Goal: Answer question/provide support: Share knowledge or assist other users

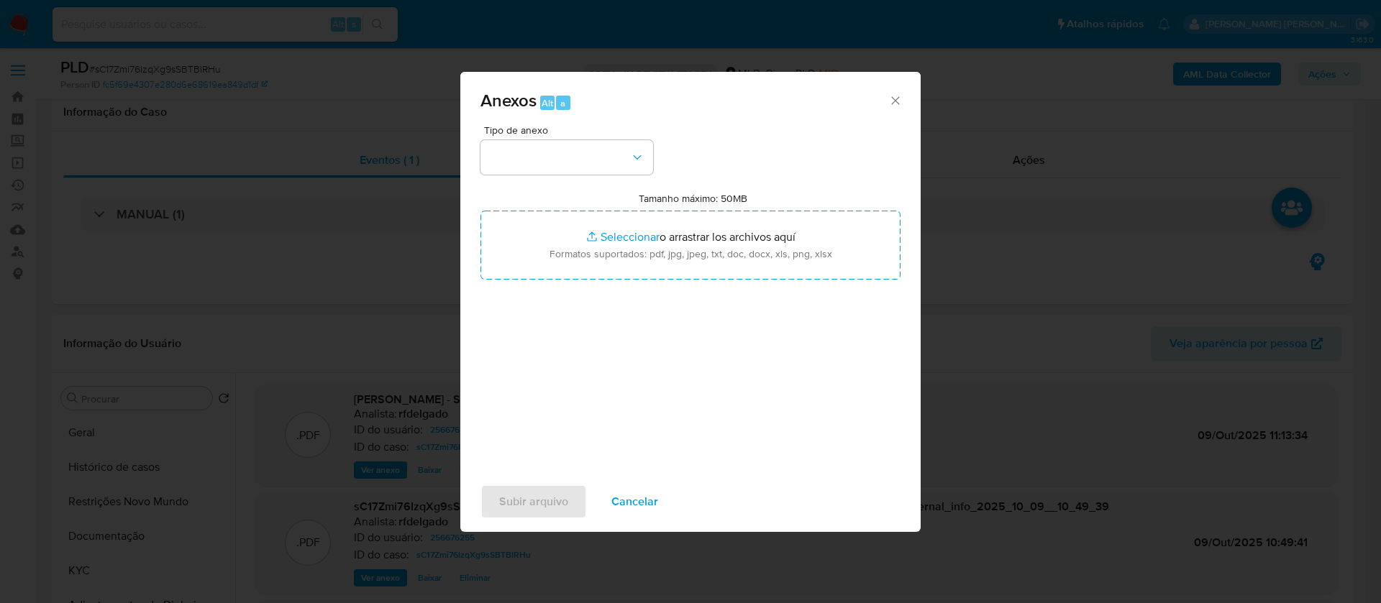
select select "10"
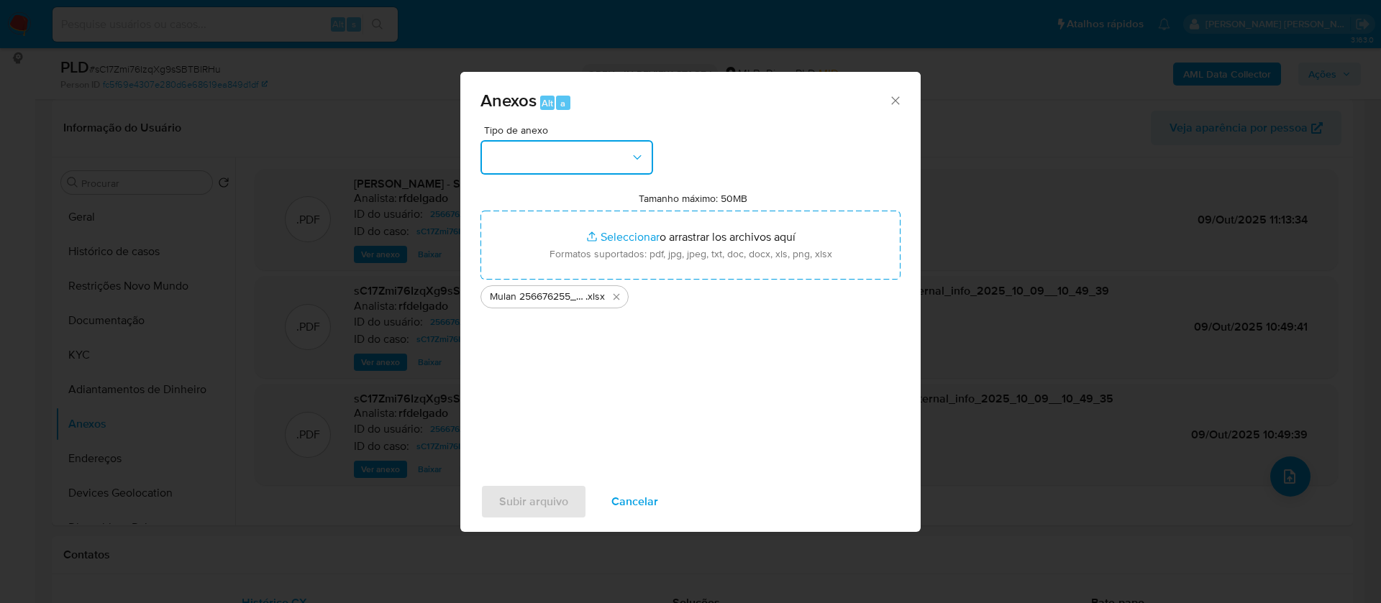
click at [637, 159] on icon "button" at bounding box center [637, 157] width 14 height 14
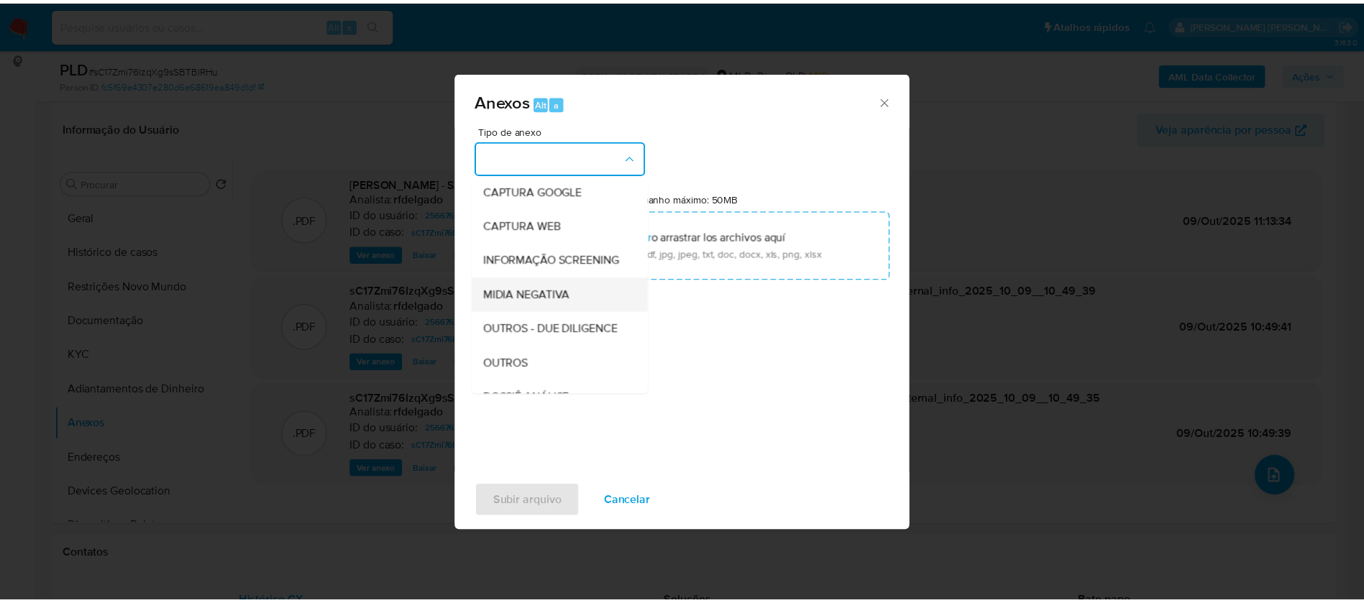
scroll to position [108, 0]
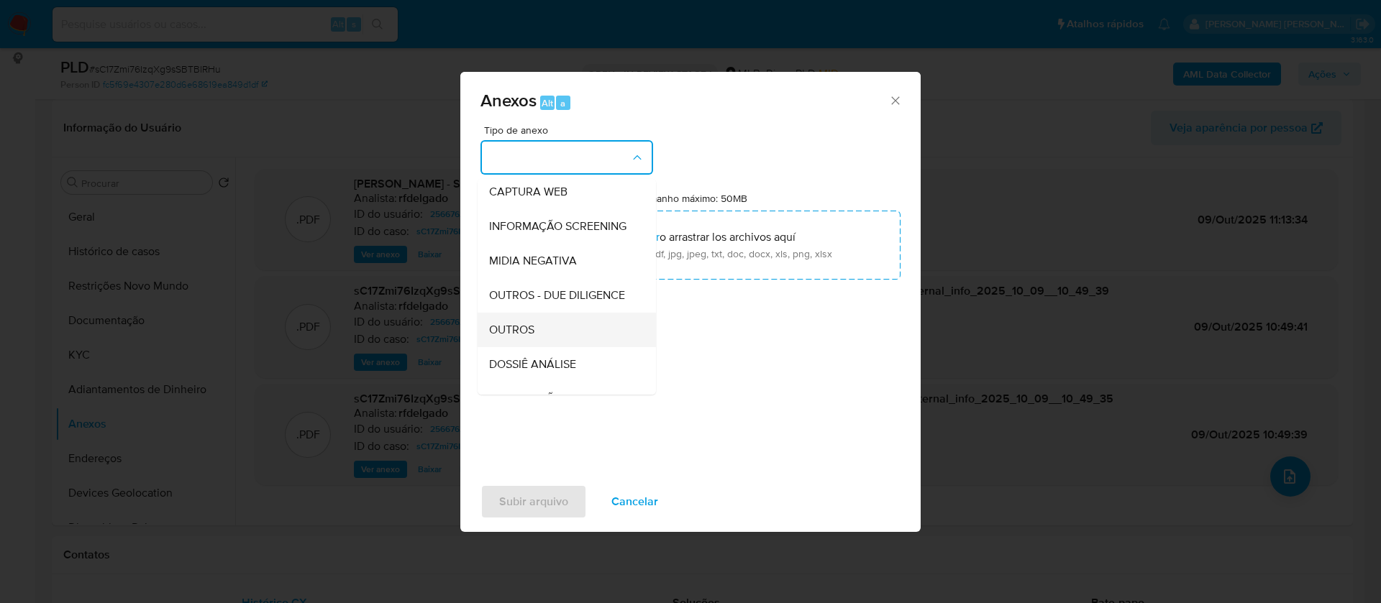
click at [552, 347] on div "OUTROS" at bounding box center [562, 330] width 147 height 35
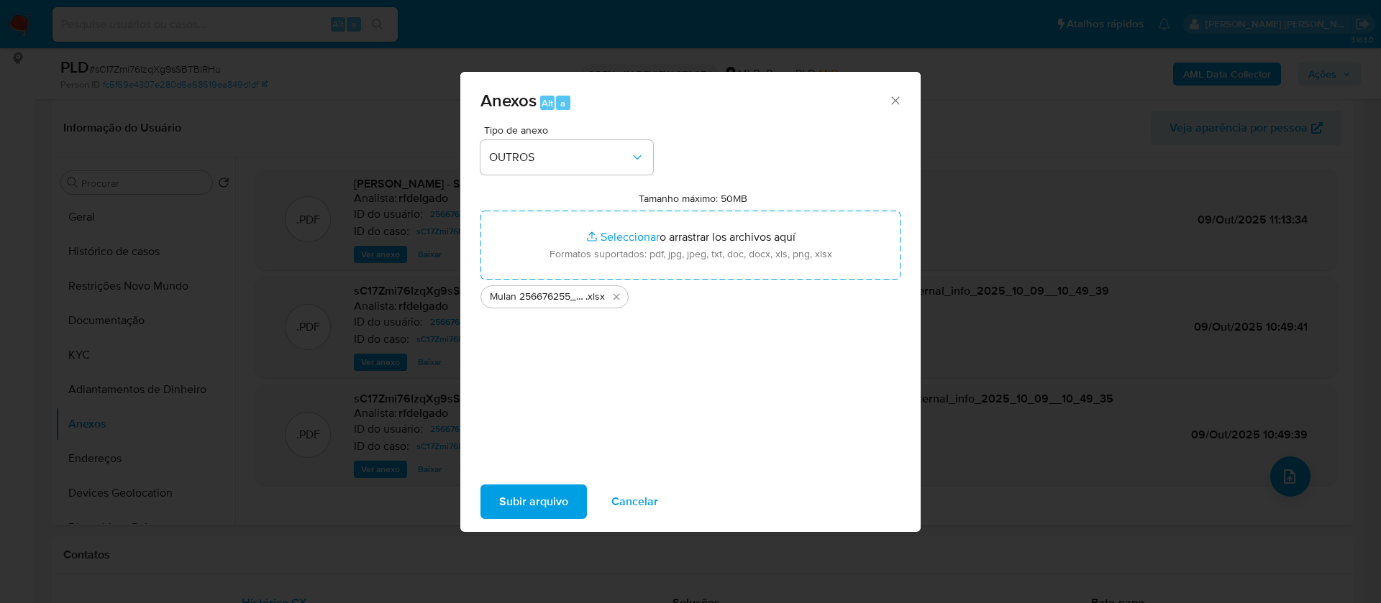
click at [542, 499] on span "Subir arquivo" at bounding box center [533, 502] width 69 height 32
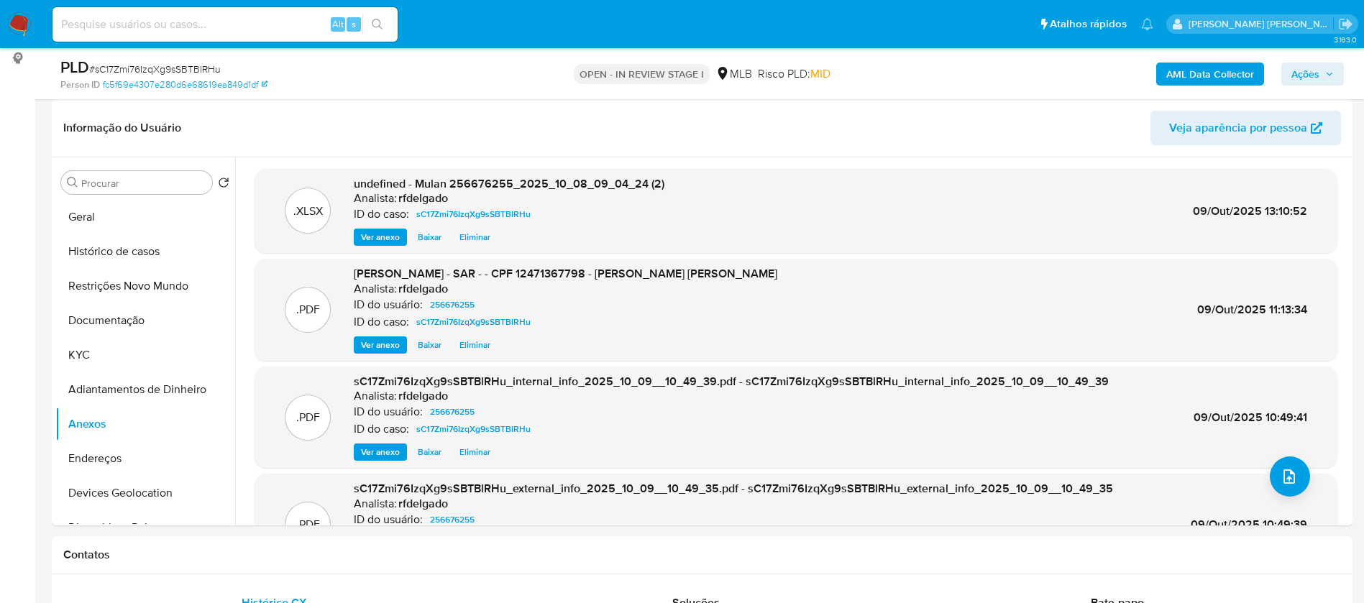
click at [1330, 78] on icon "button" at bounding box center [1329, 74] width 9 height 9
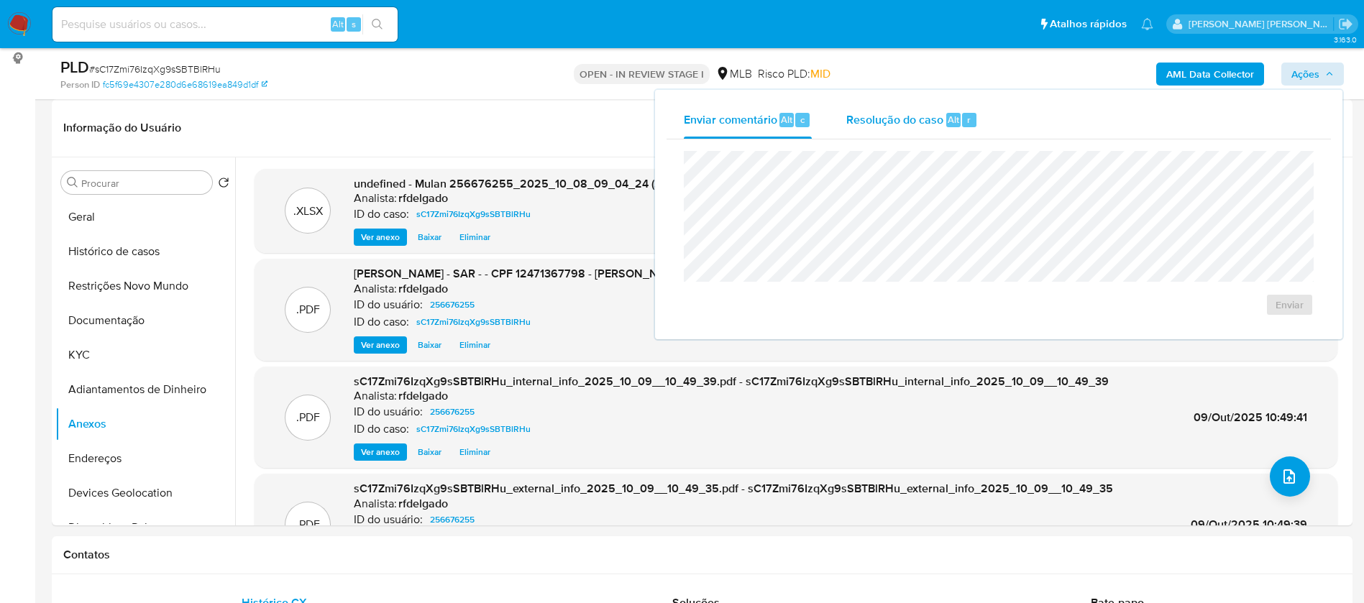
click at [887, 124] on span "Resolução do caso" at bounding box center [894, 119] width 97 height 17
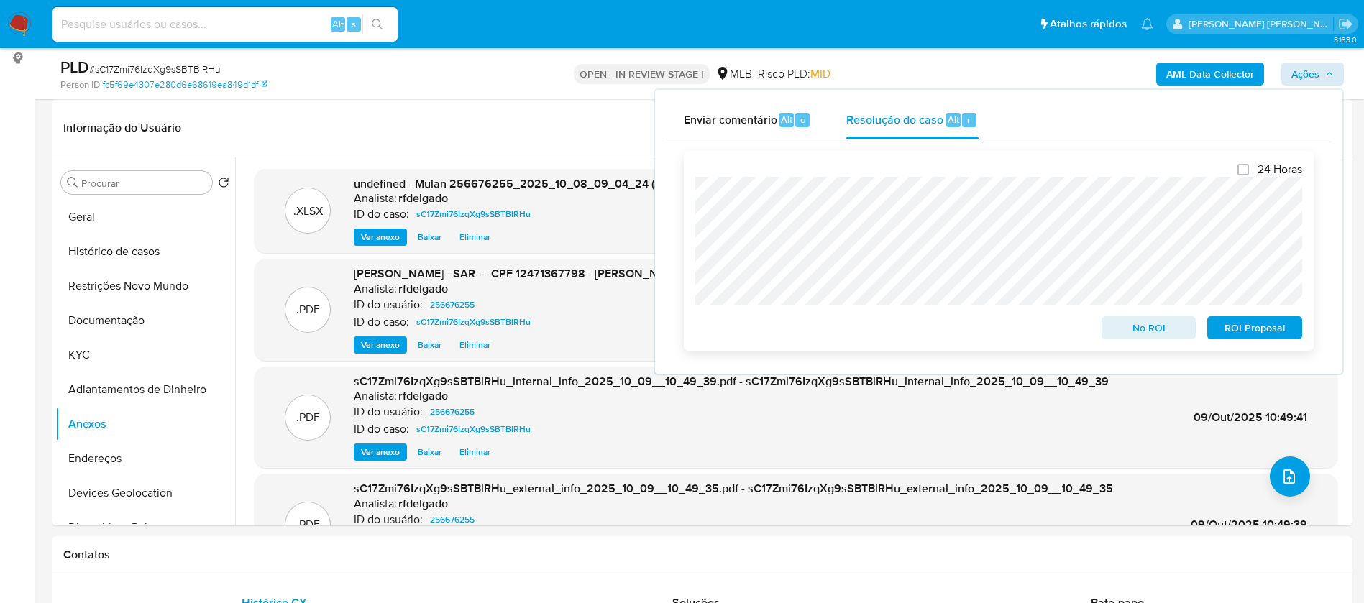
click at [1242, 329] on span "ROI Proposal" at bounding box center [1254, 328] width 75 height 20
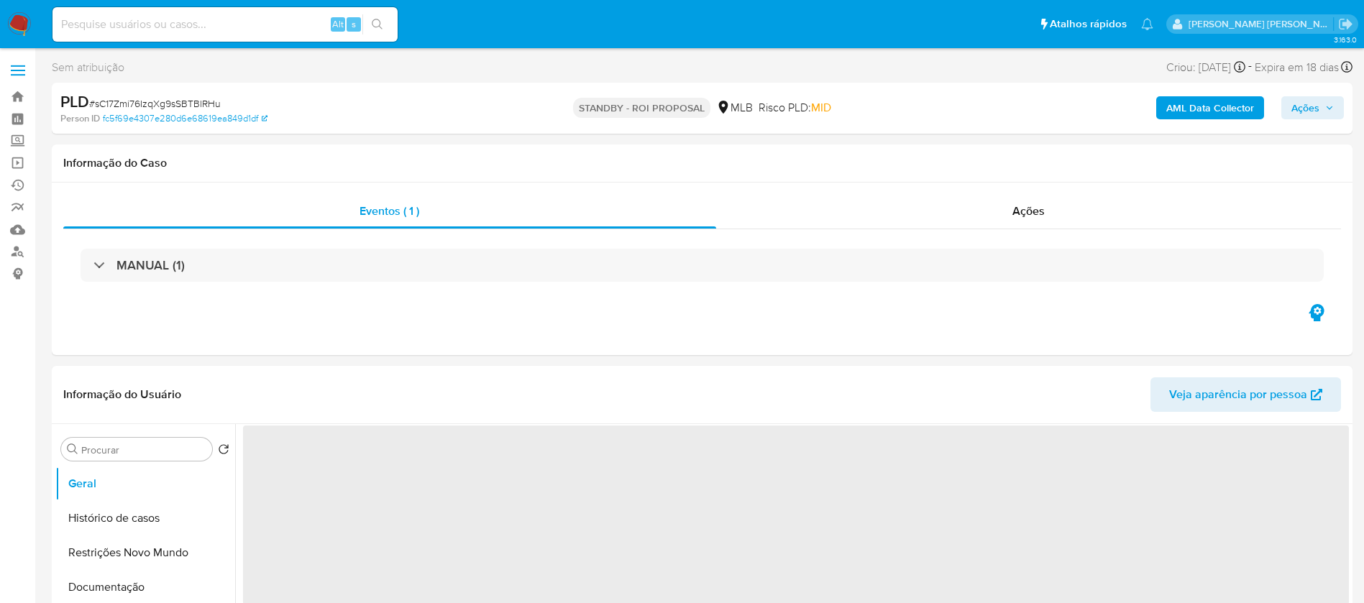
select select "10"
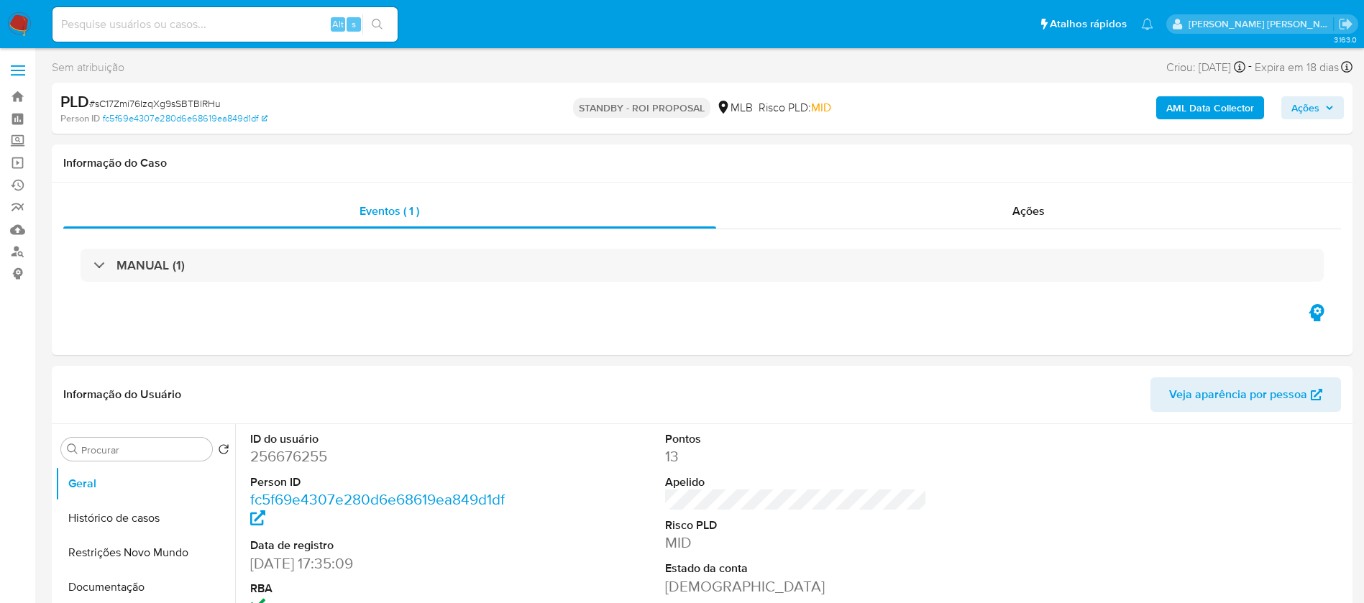
click at [286, 25] on input at bounding box center [224, 24] width 345 height 19
paste input "3IwUZHa8FS9dYUf4t2Xbwt5t"
type input "3IwUZHa8FS9dYUf4t2Xbwt5t"
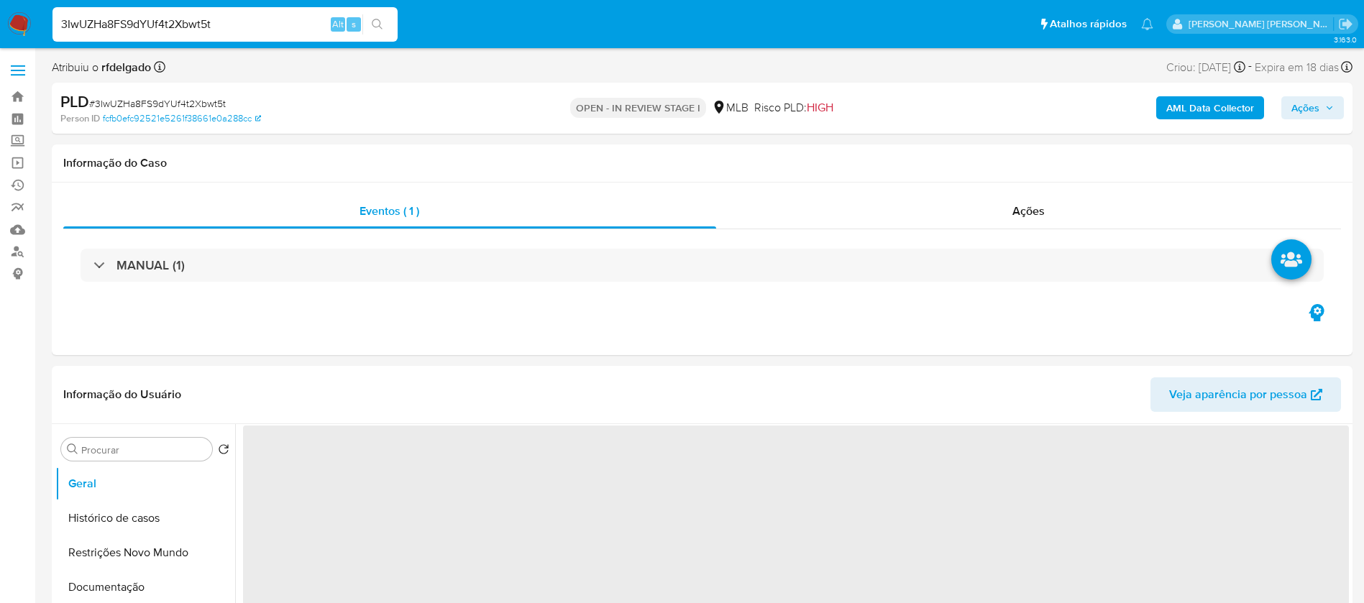
select select "10"
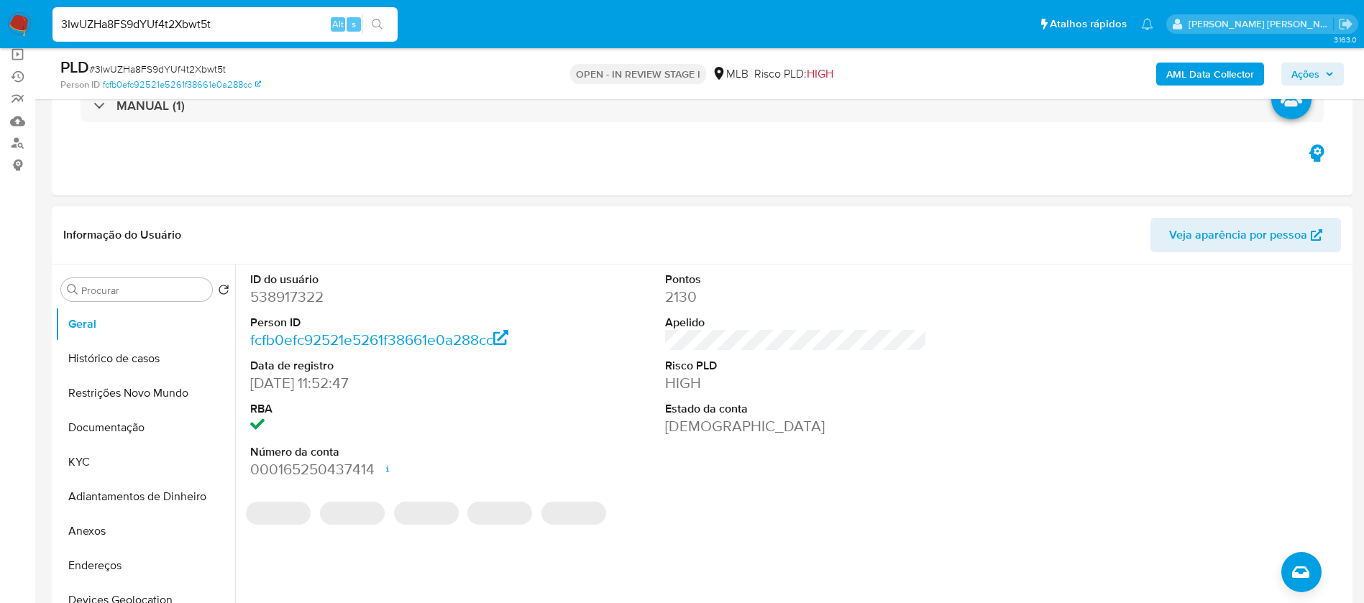
scroll to position [216, 0]
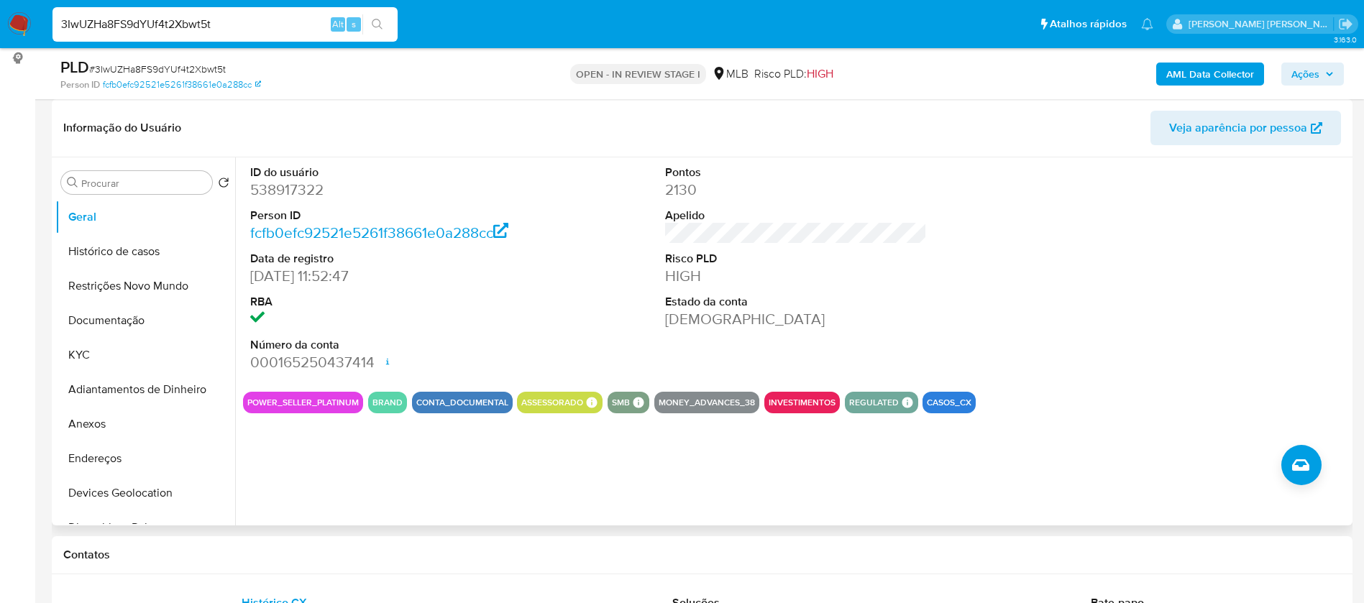
click at [297, 190] on dd "538917322" at bounding box center [381, 190] width 262 height 20
copy dd "538917322"
click at [98, 432] on button "Anexos" at bounding box center [139, 424] width 168 height 35
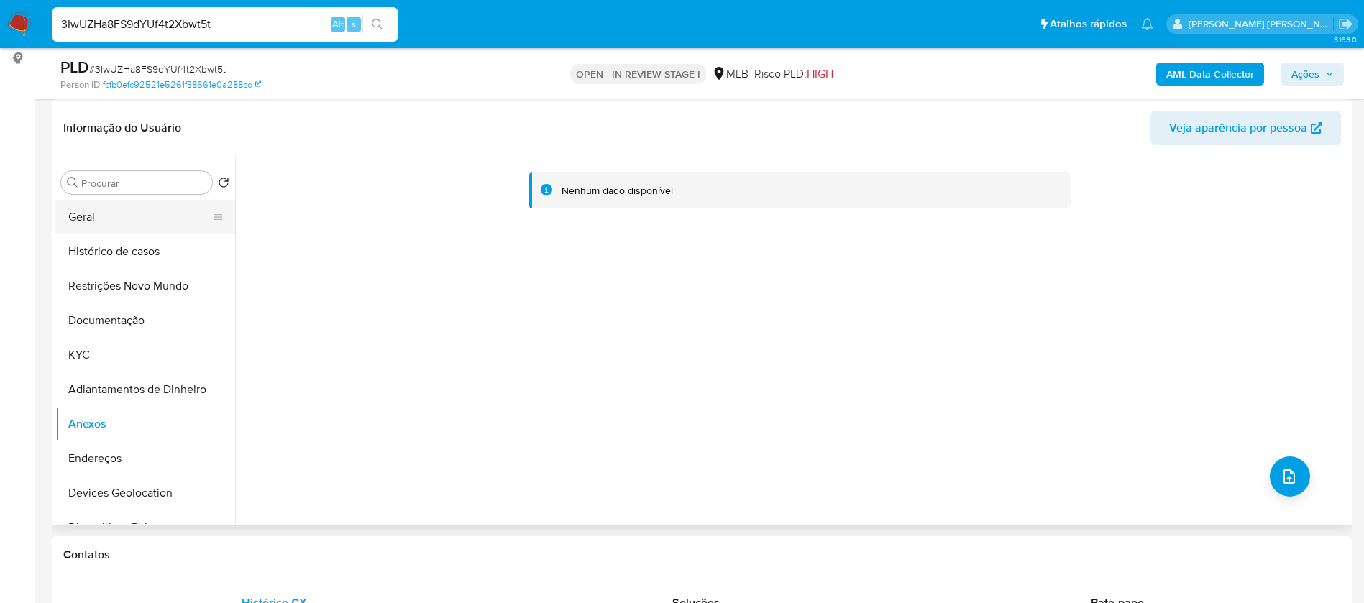
click at [137, 209] on button "Geral" at bounding box center [139, 217] width 168 height 35
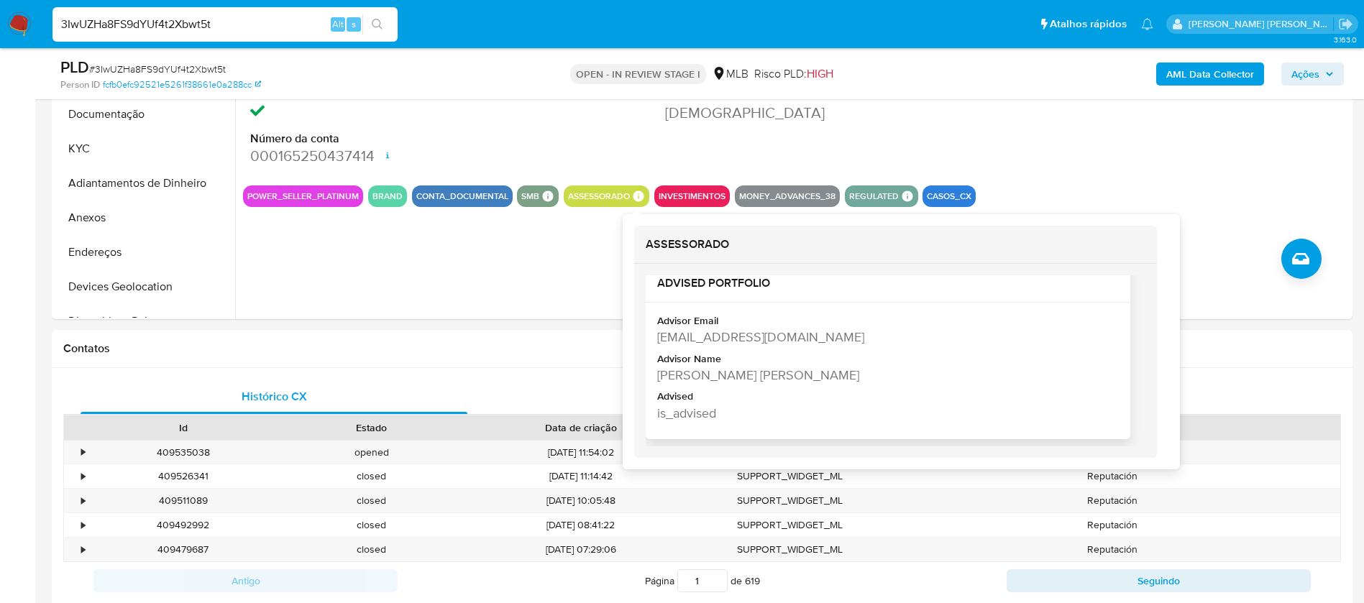
scroll to position [431, 0]
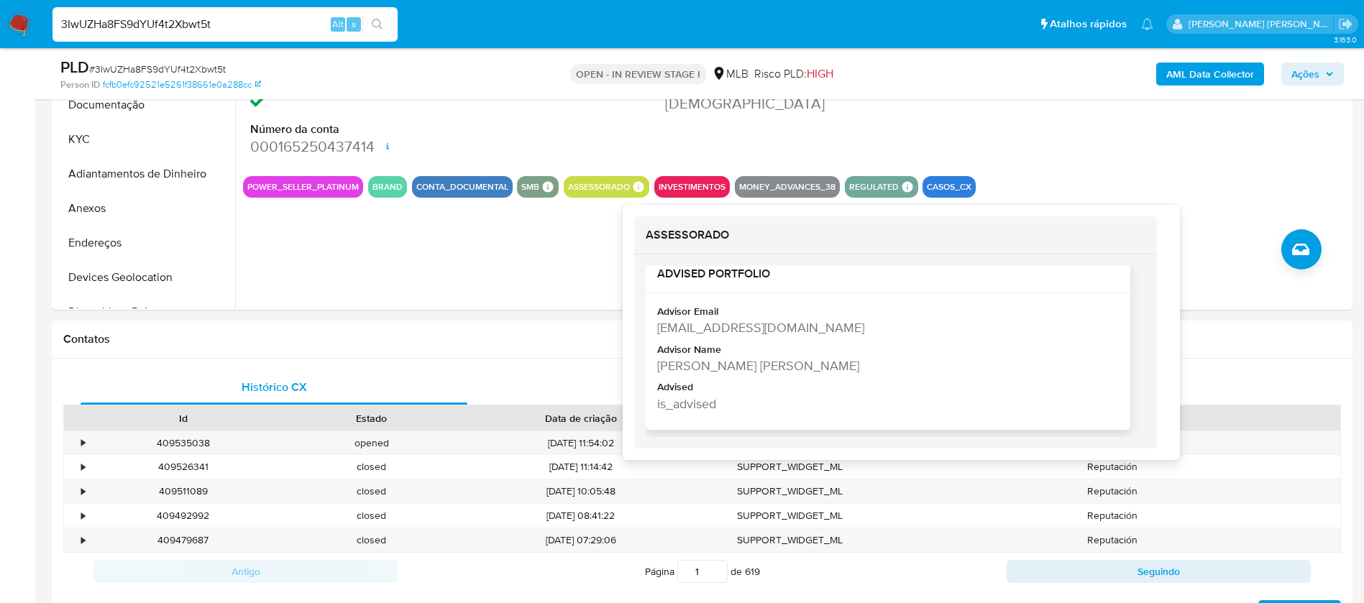
click at [772, 364] on div "Ayeska Lima Marques" at bounding box center [886, 366] width 459 height 18
copy div "Ayeska Lima Marques"
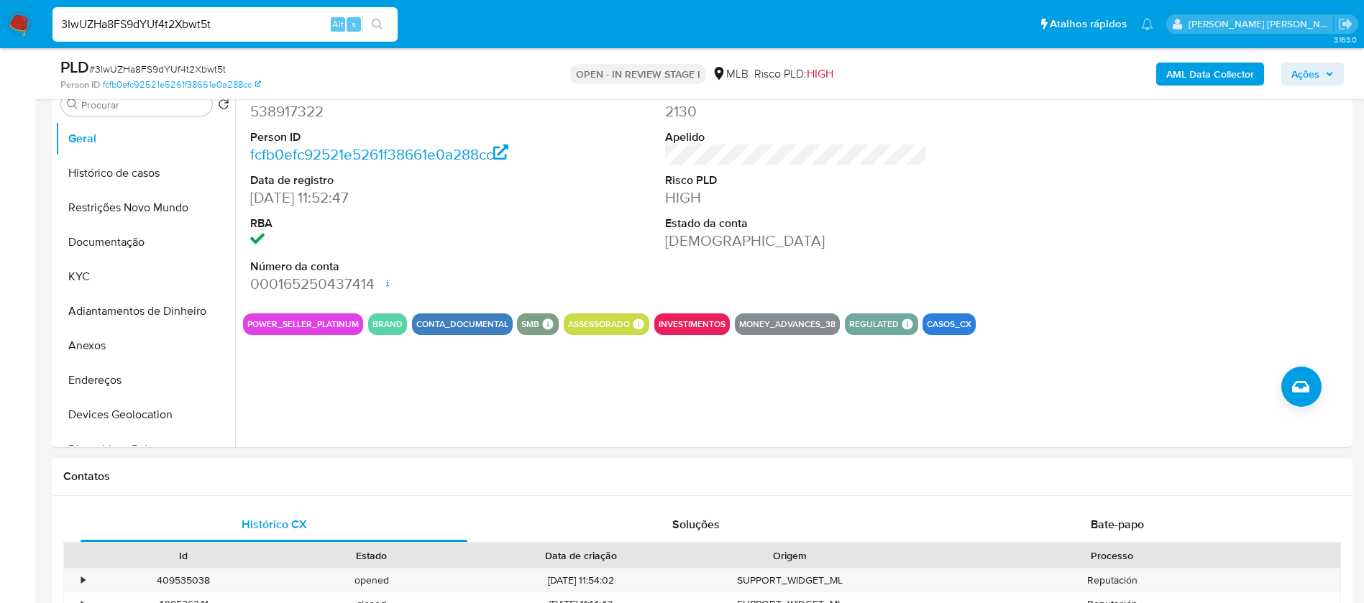
scroll to position [216, 0]
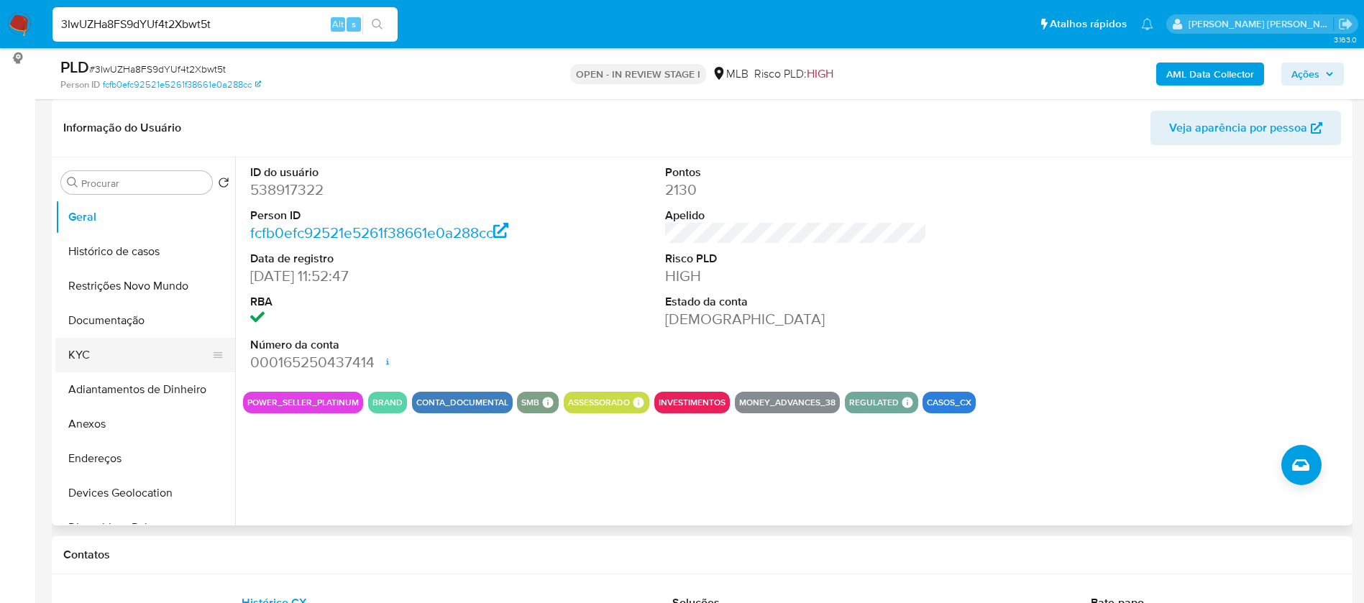
click at [83, 355] on button "KYC" at bounding box center [139, 355] width 168 height 35
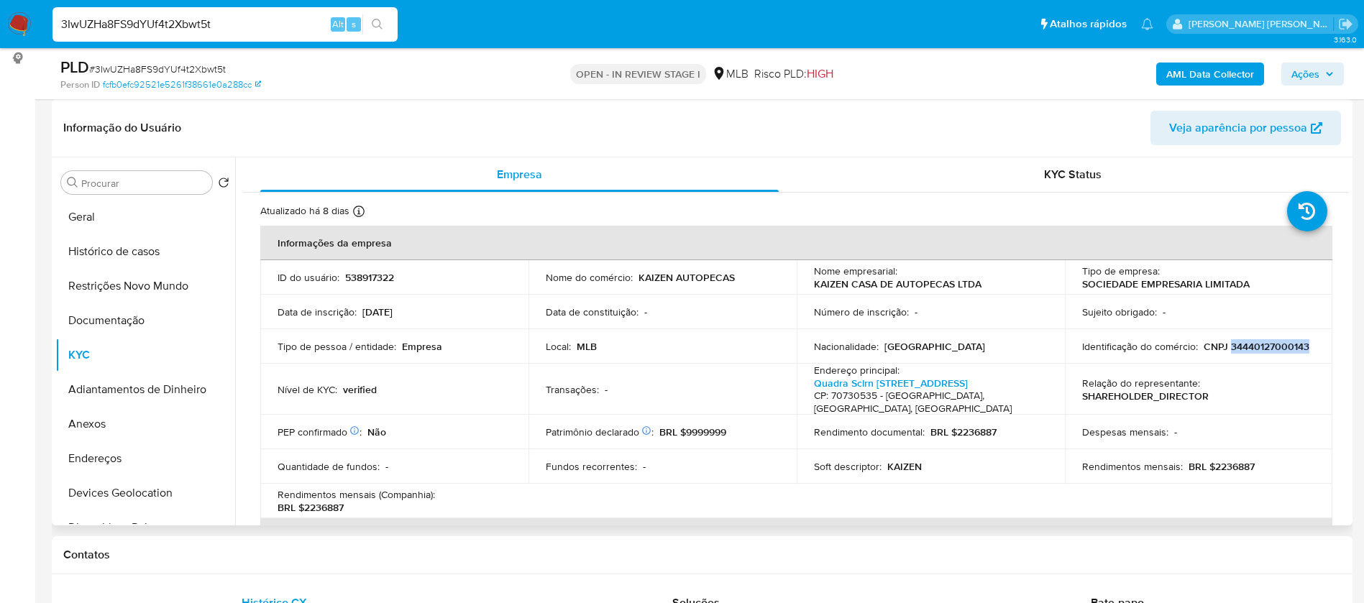
drag, startPoint x: 1184, startPoint y: 354, endPoint x: 1105, endPoint y: 357, distance: 79.2
click at [1105, 353] on div "Identificação do comércio : CNPJ 34440127000143" at bounding box center [1199, 346] width 234 height 13
copy p "34440127000143"
click at [133, 318] on button "Documentação" at bounding box center [139, 320] width 168 height 35
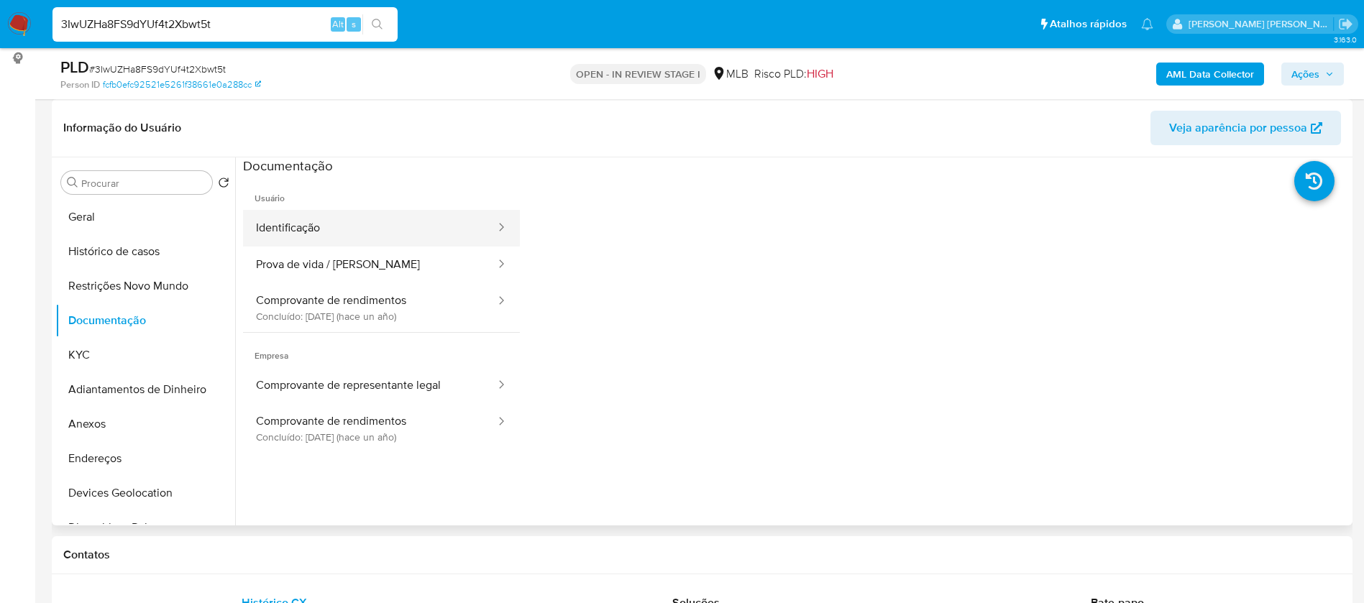
click at [274, 227] on button "Identificação" at bounding box center [370, 228] width 254 height 37
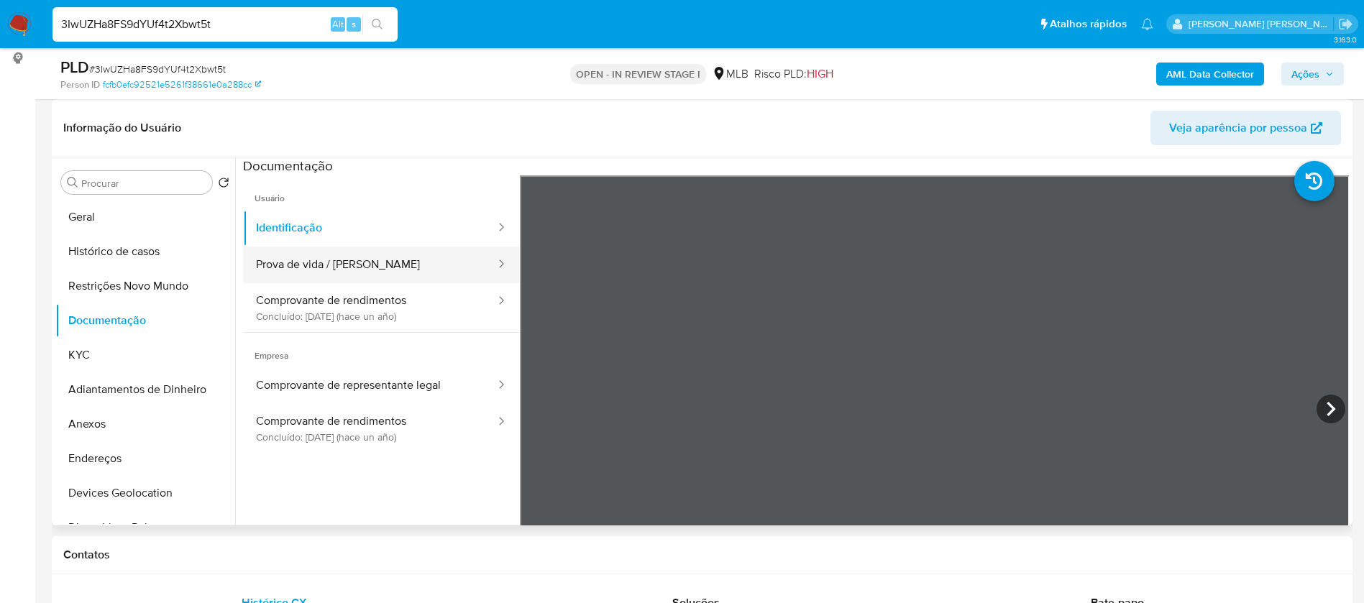
click at [370, 265] on button "Prova de vida / Selfie" at bounding box center [370, 265] width 254 height 37
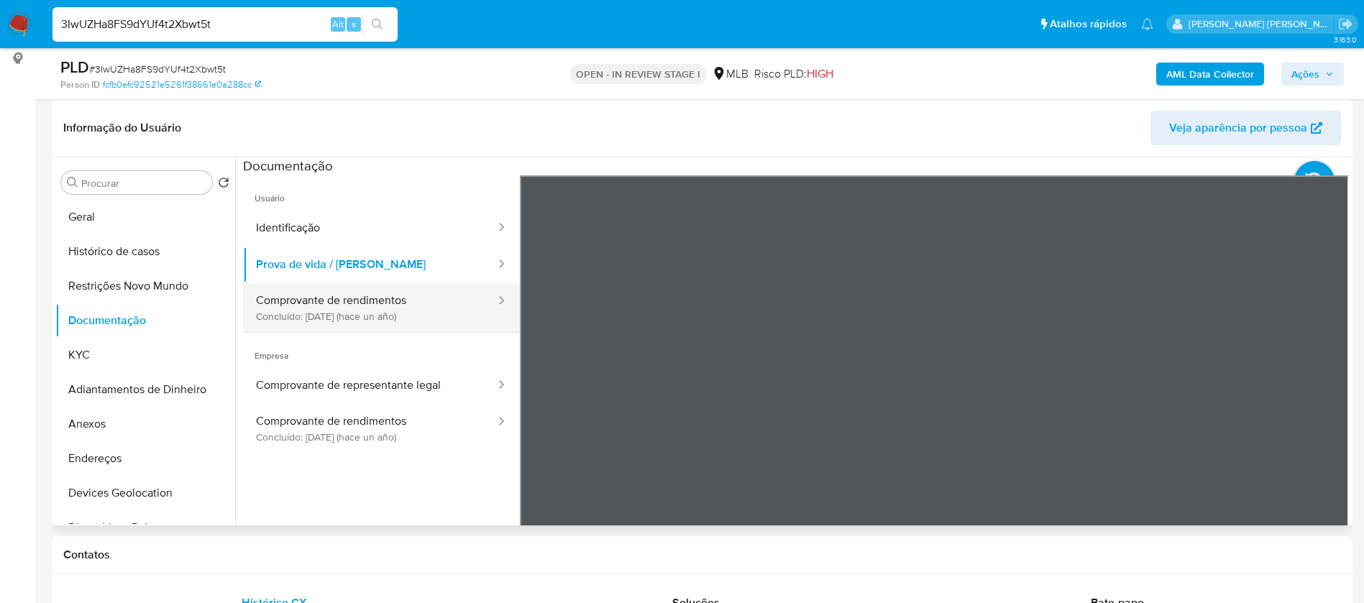
click at [375, 308] on button "Comprovante de rendimentos Concluído: 10/07/2024 (hace un año)" at bounding box center [370, 307] width 254 height 49
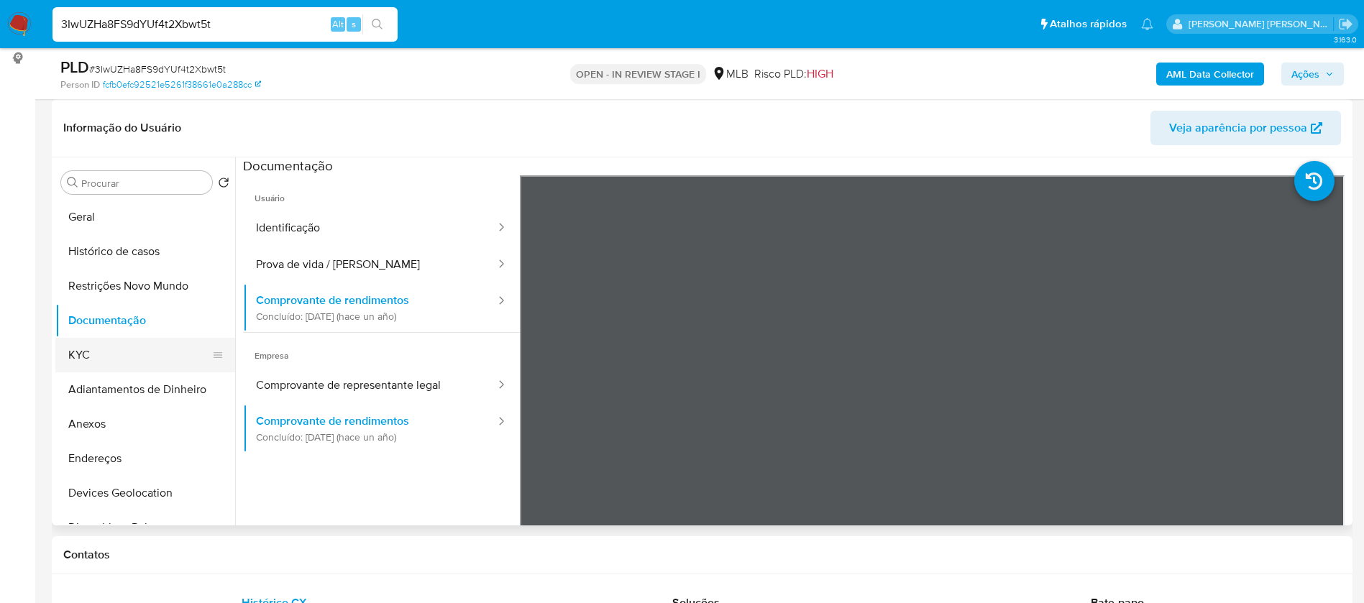
click at [97, 357] on button "KYC" at bounding box center [139, 355] width 168 height 35
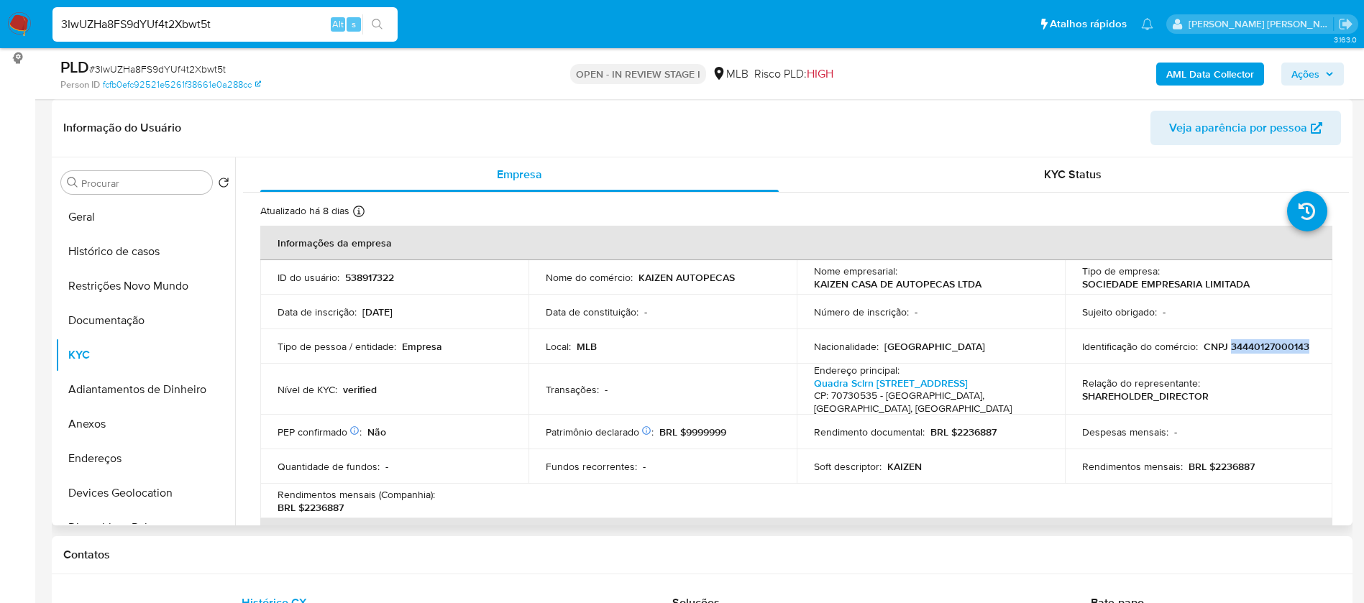
drag, startPoint x: 1191, startPoint y: 353, endPoint x: 1107, endPoint y: 354, distance: 84.1
click at [1107, 353] on div "Identificação do comércio : CNPJ 34440127000143" at bounding box center [1199, 346] width 234 height 13
copy p "34440127000143"
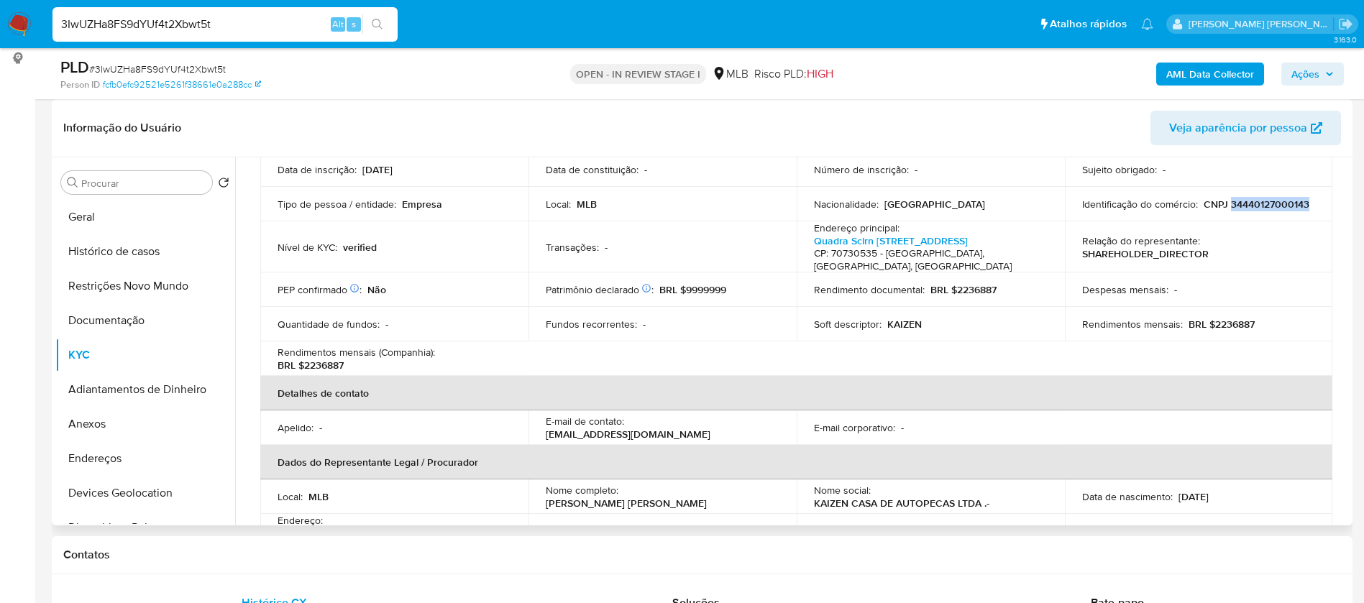
scroll to position [0, 0]
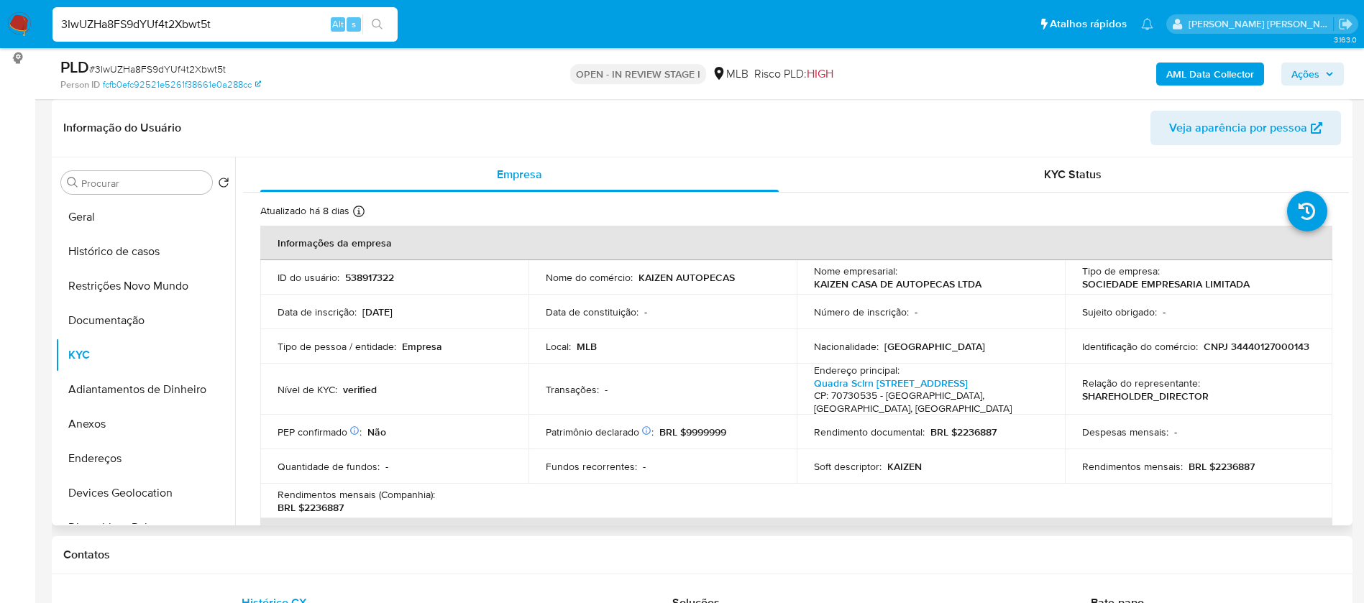
click at [364, 280] on p "538917322" at bounding box center [369, 277] width 49 height 13
copy p "538917322"
click at [79, 208] on button "Geral" at bounding box center [139, 217] width 168 height 35
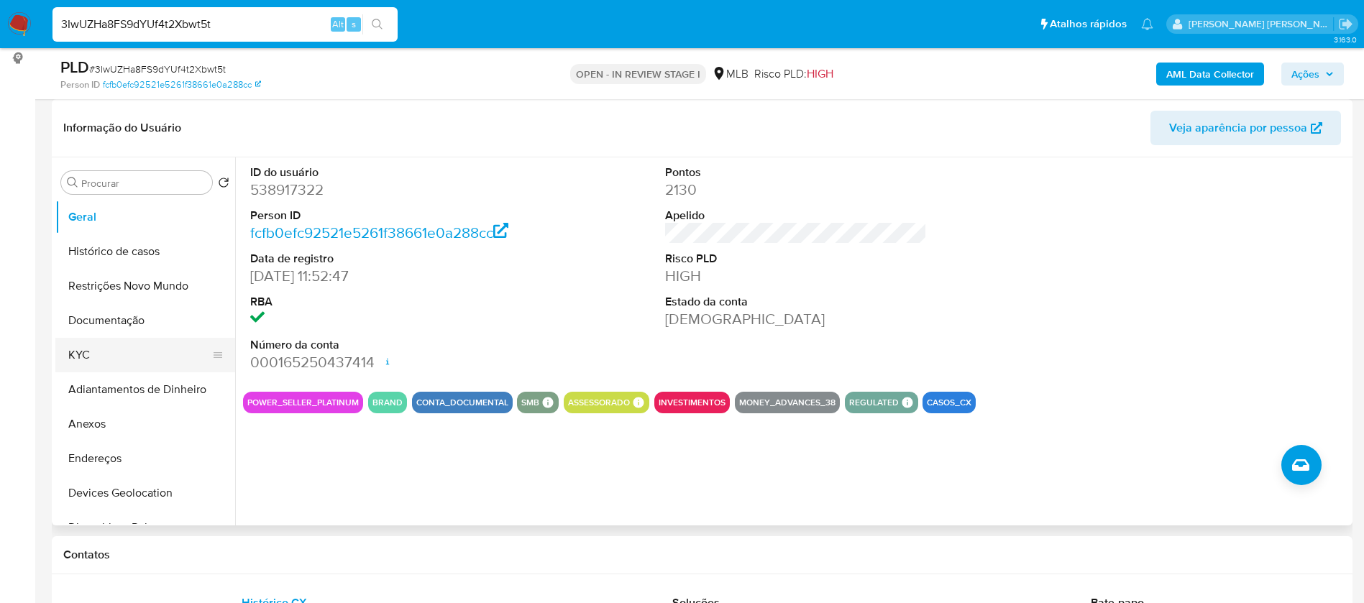
click at [134, 349] on button "KYC" at bounding box center [139, 355] width 168 height 35
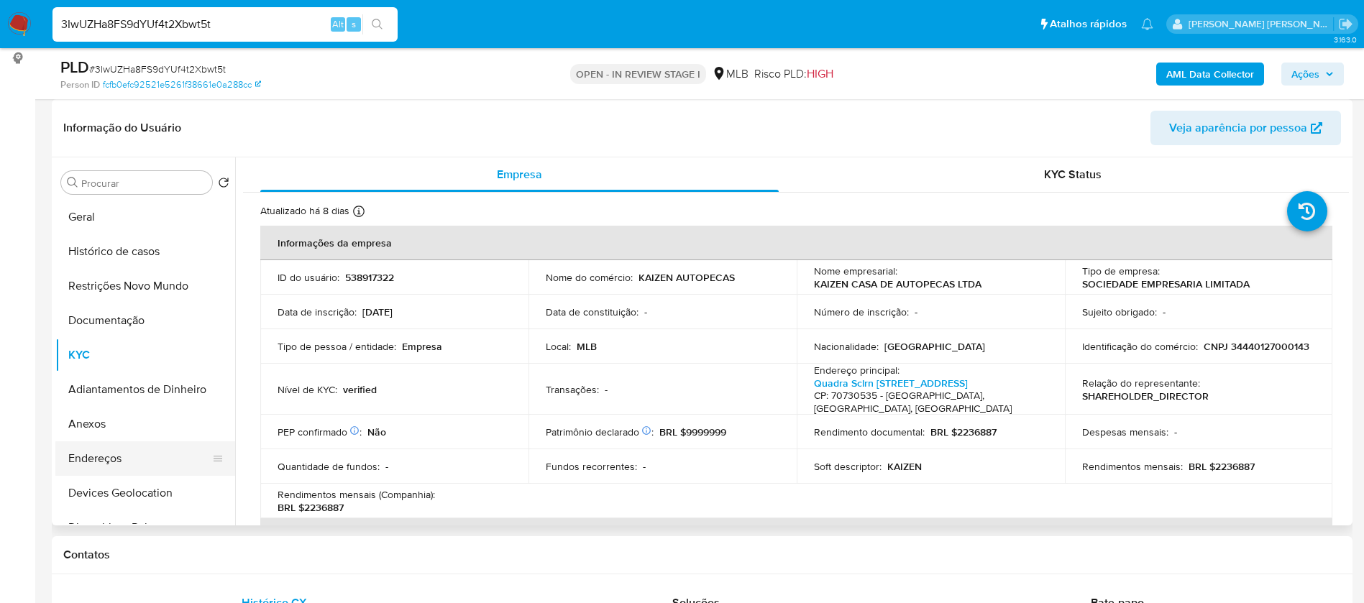
click at [122, 457] on button "Endereços" at bounding box center [139, 459] width 168 height 35
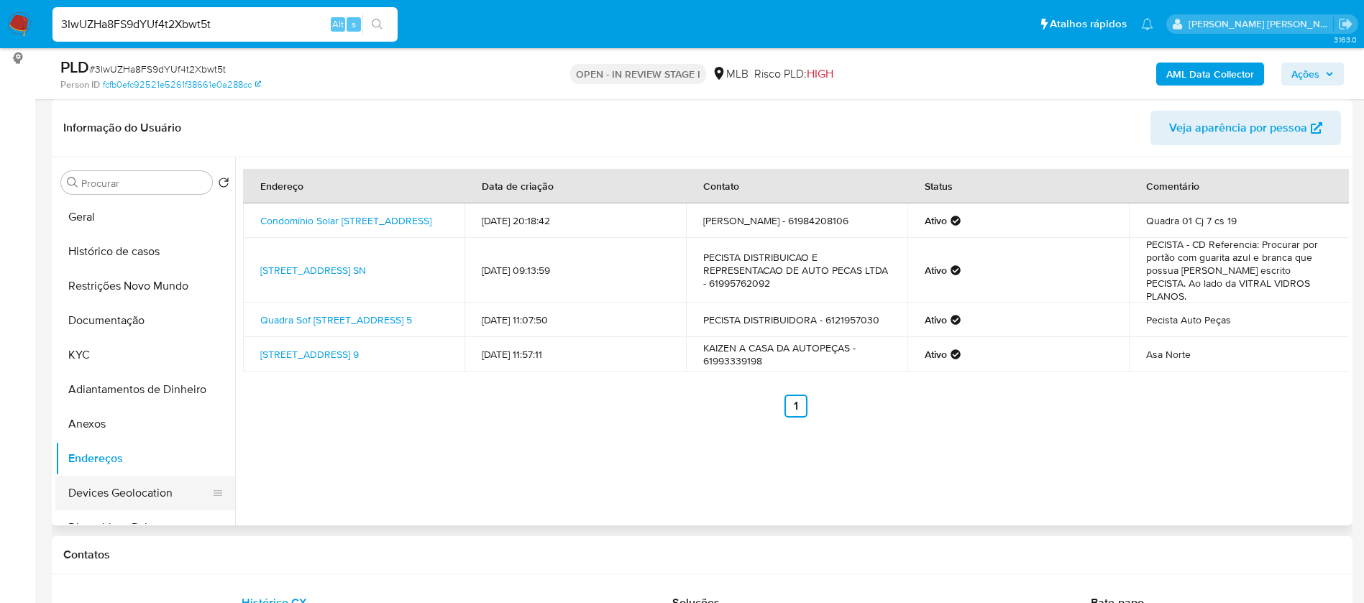
click at [145, 489] on button "Devices Geolocation" at bounding box center [139, 493] width 168 height 35
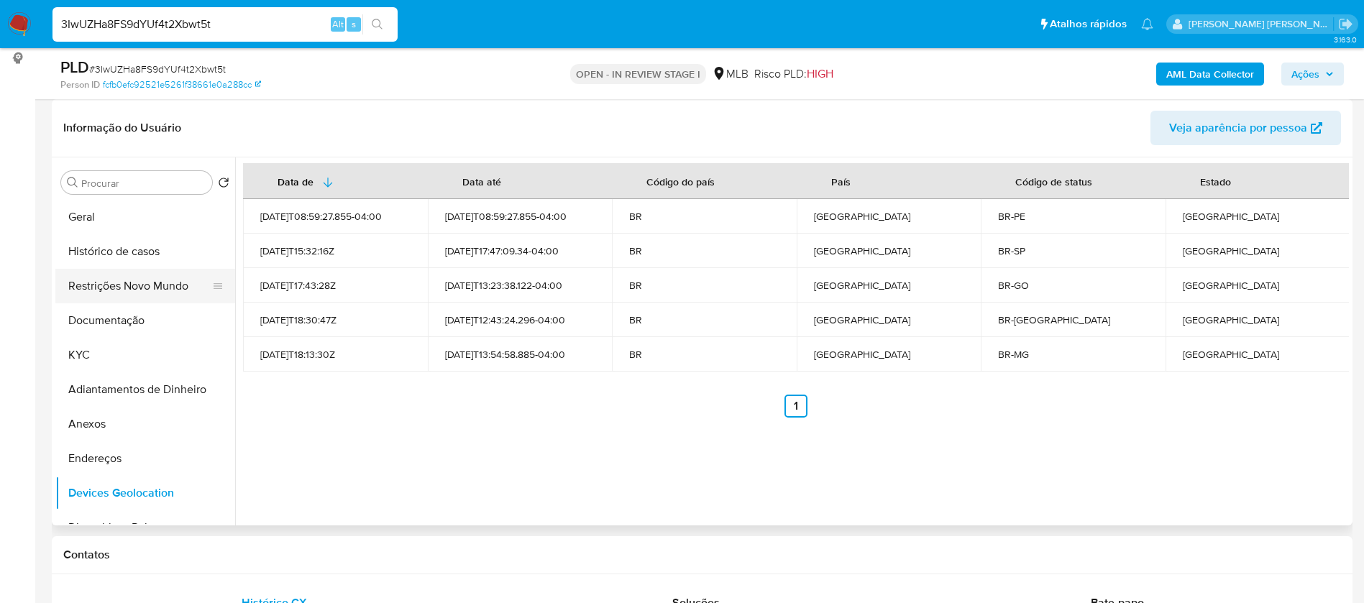
click at [147, 288] on button "Restrições Novo Mundo" at bounding box center [139, 286] width 168 height 35
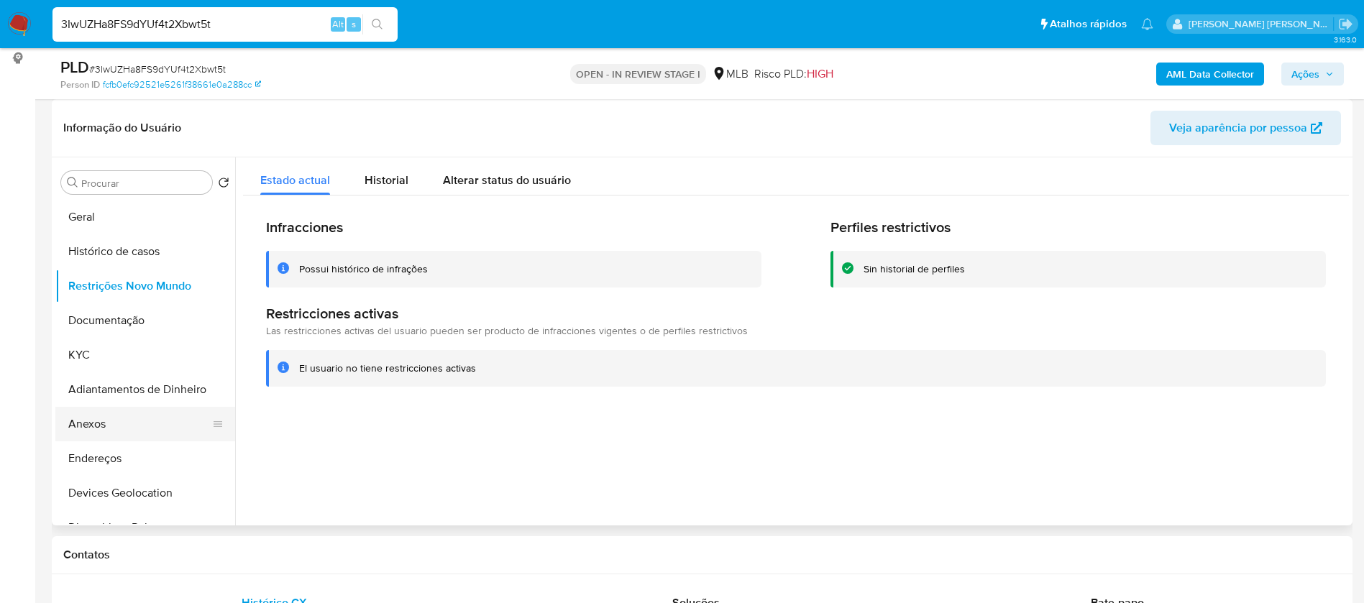
scroll to position [216, 0]
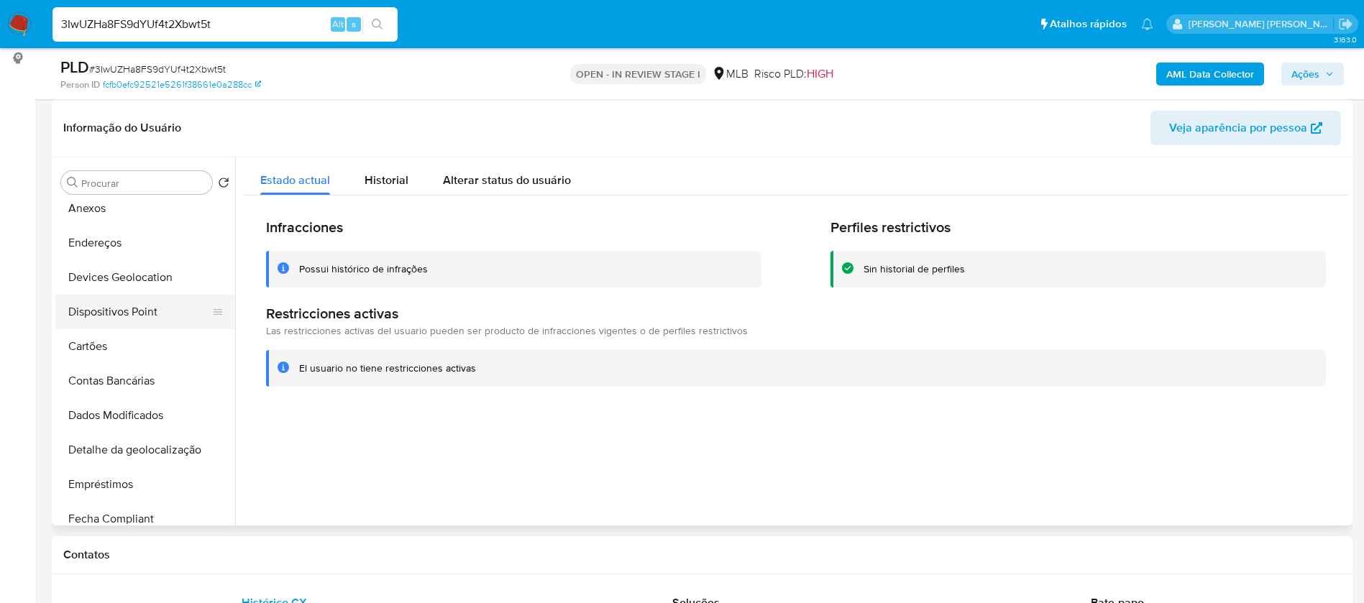
click at [155, 314] on button "Dispositivos Point" at bounding box center [139, 312] width 168 height 35
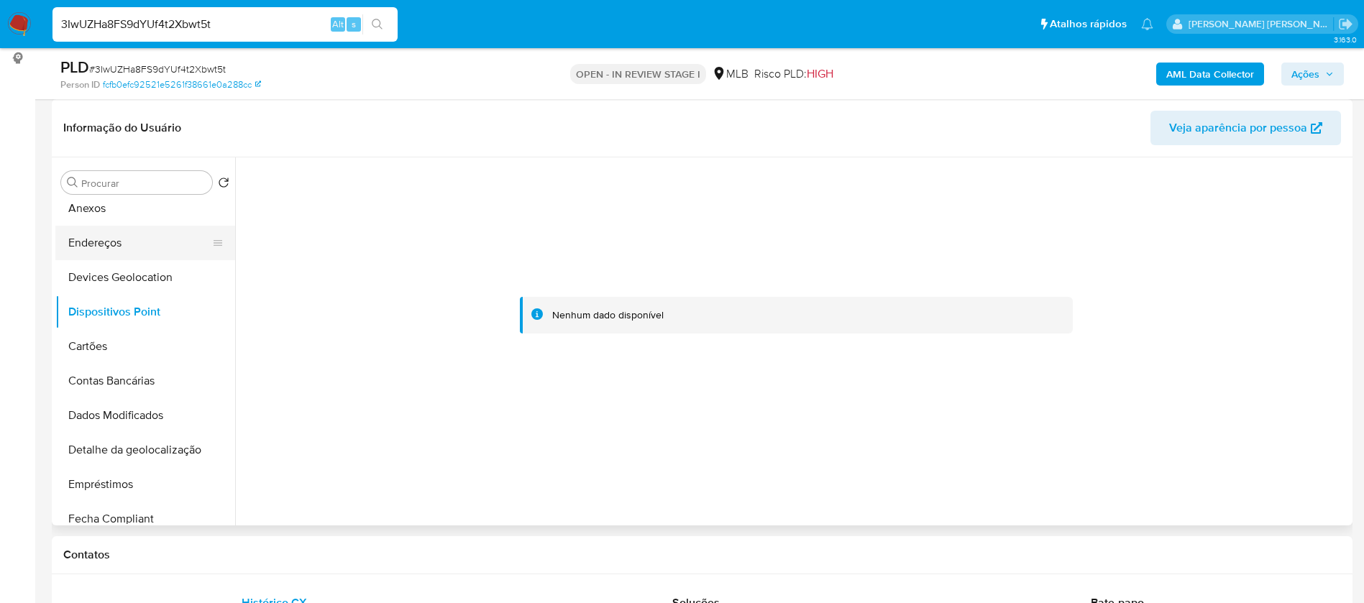
click at [123, 239] on button "Endereços" at bounding box center [139, 243] width 168 height 35
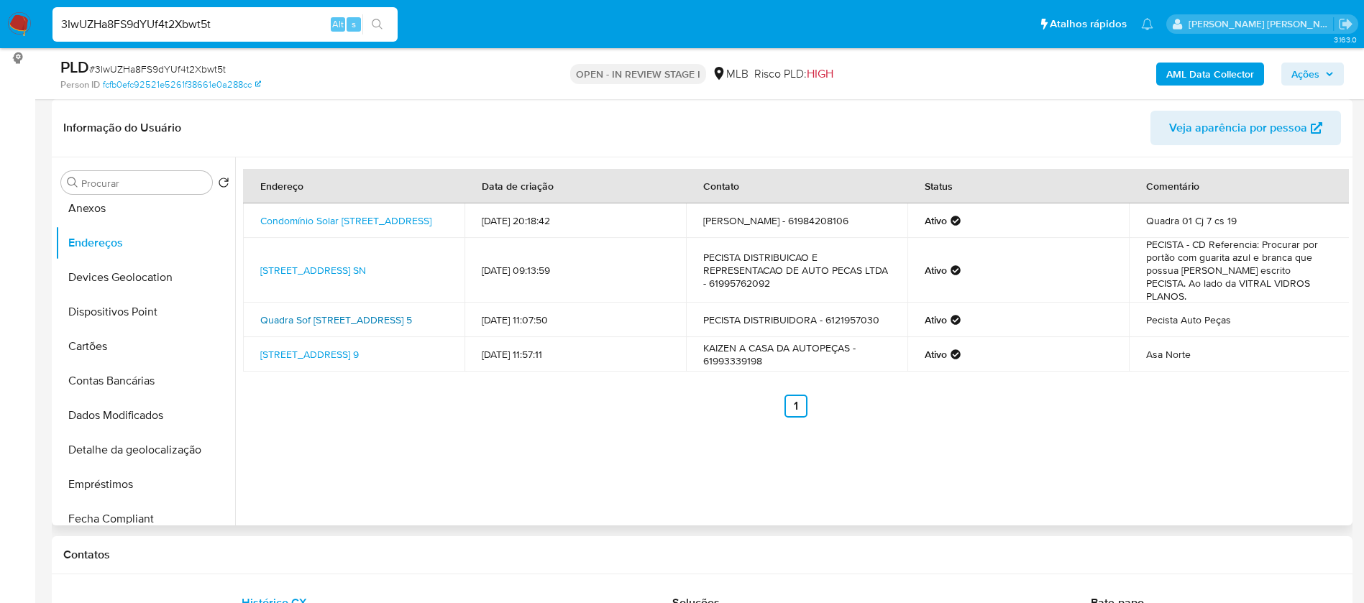
click at [400, 313] on link "Quadra Sof Sul Quadra 7 Conjunto B 5, Brasília, Distrito Federal, 71215237, Bra…" at bounding box center [336, 320] width 152 height 14
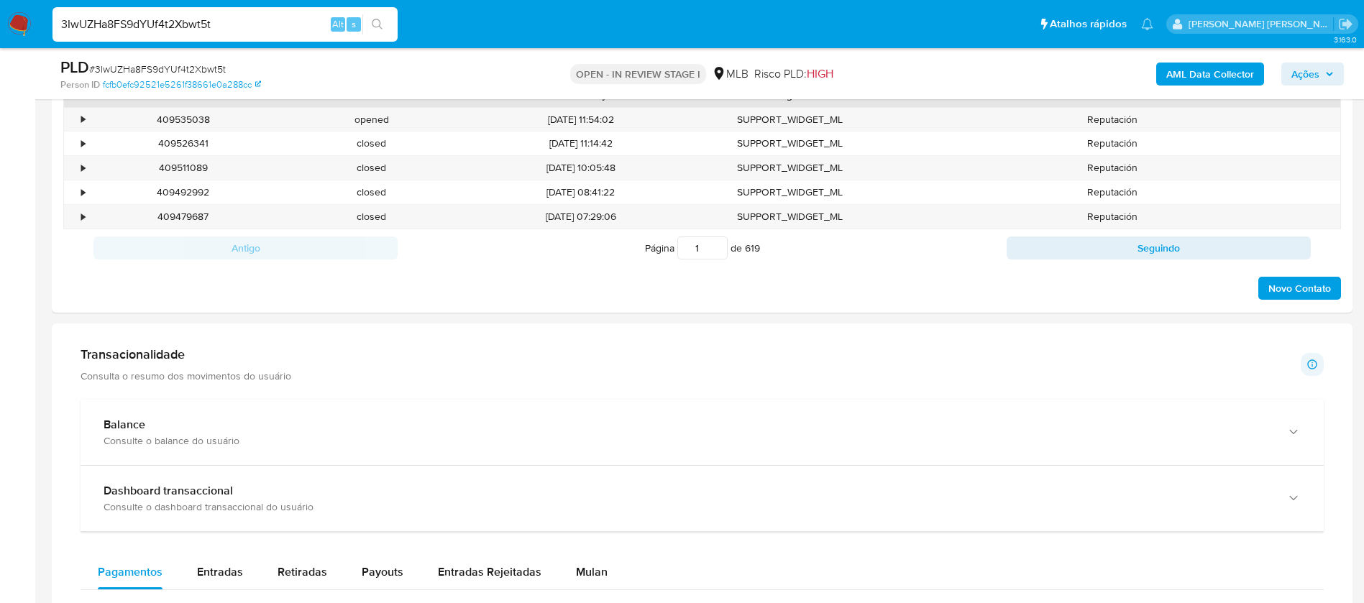
scroll to position [971, 0]
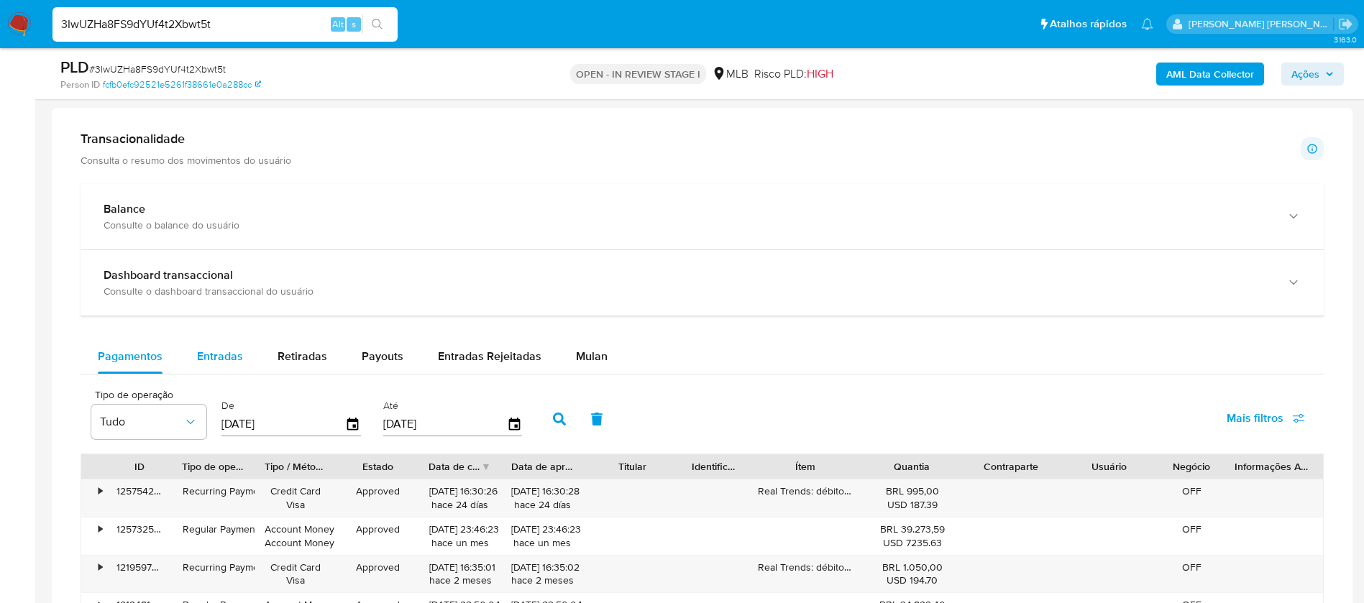
click at [199, 345] on div "Entradas" at bounding box center [220, 356] width 46 height 35
select select "10"
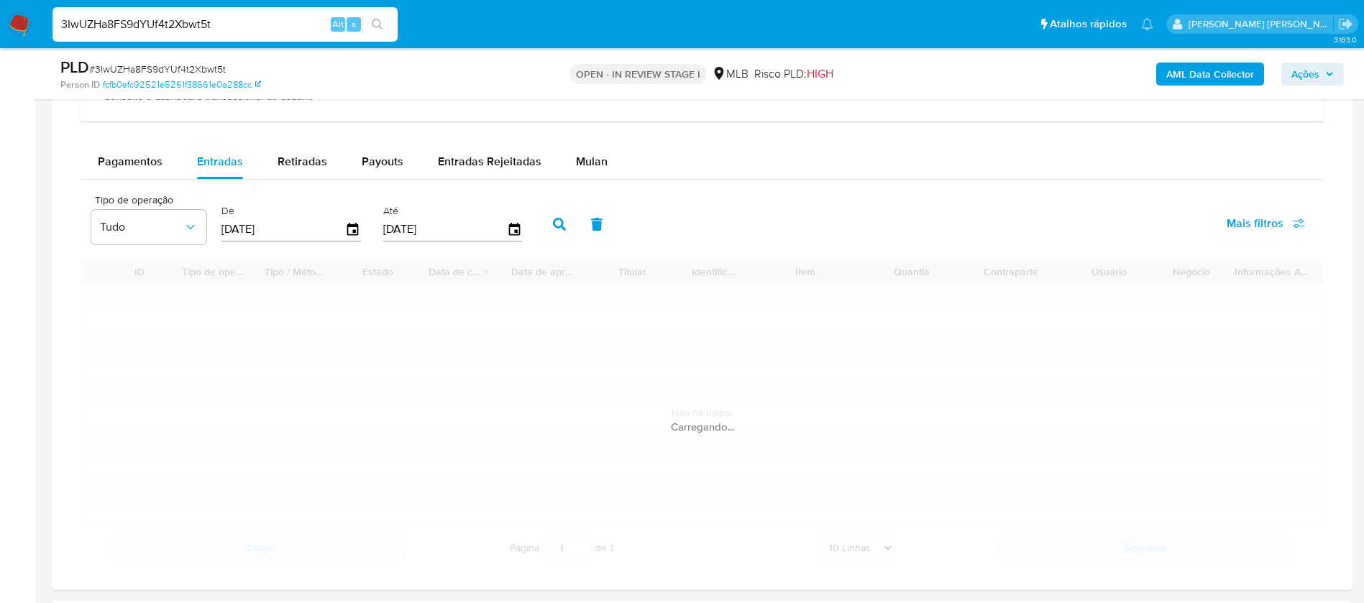
scroll to position [1187, 0]
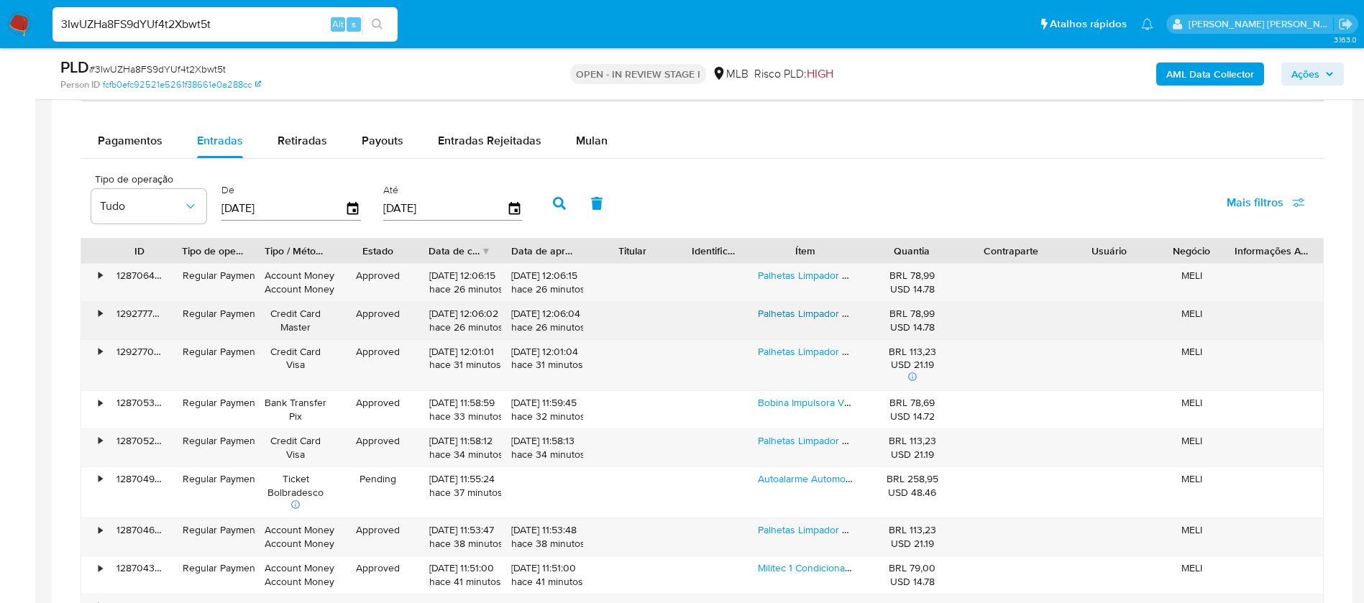
click at [799, 314] on link "Palhetas Limpador Parabrisa Bosch Aerofit Silicone Original" at bounding box center [889, 313] width 263 height 14
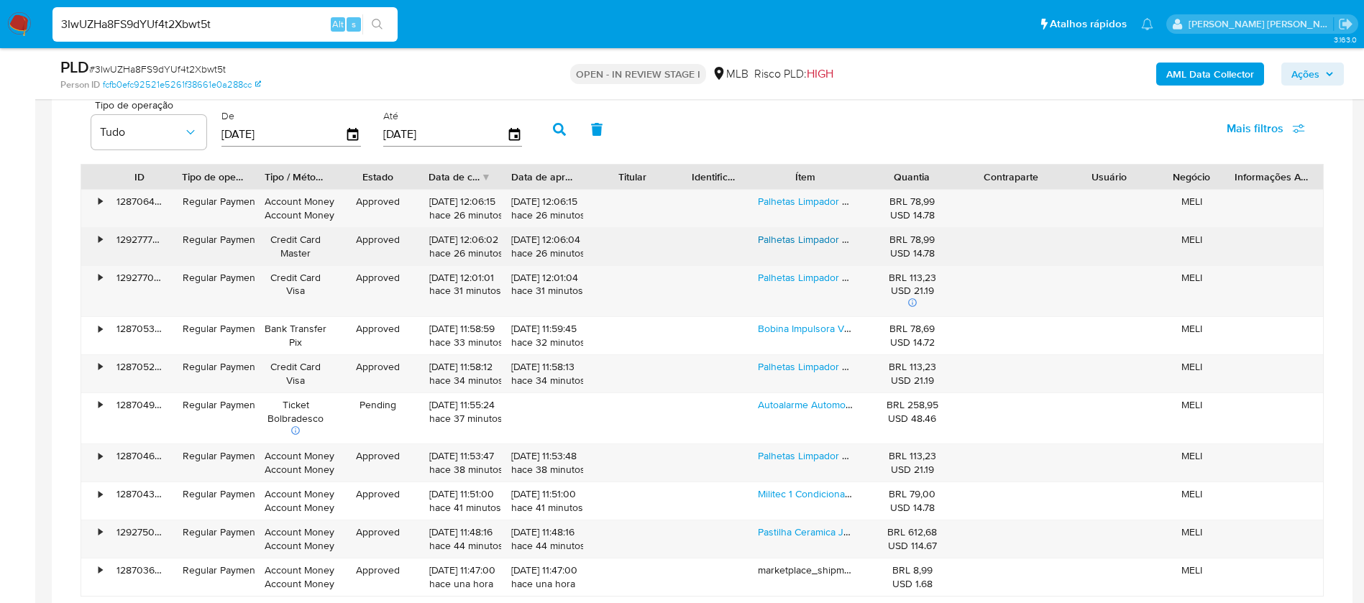
scroll to position [1294, 0]
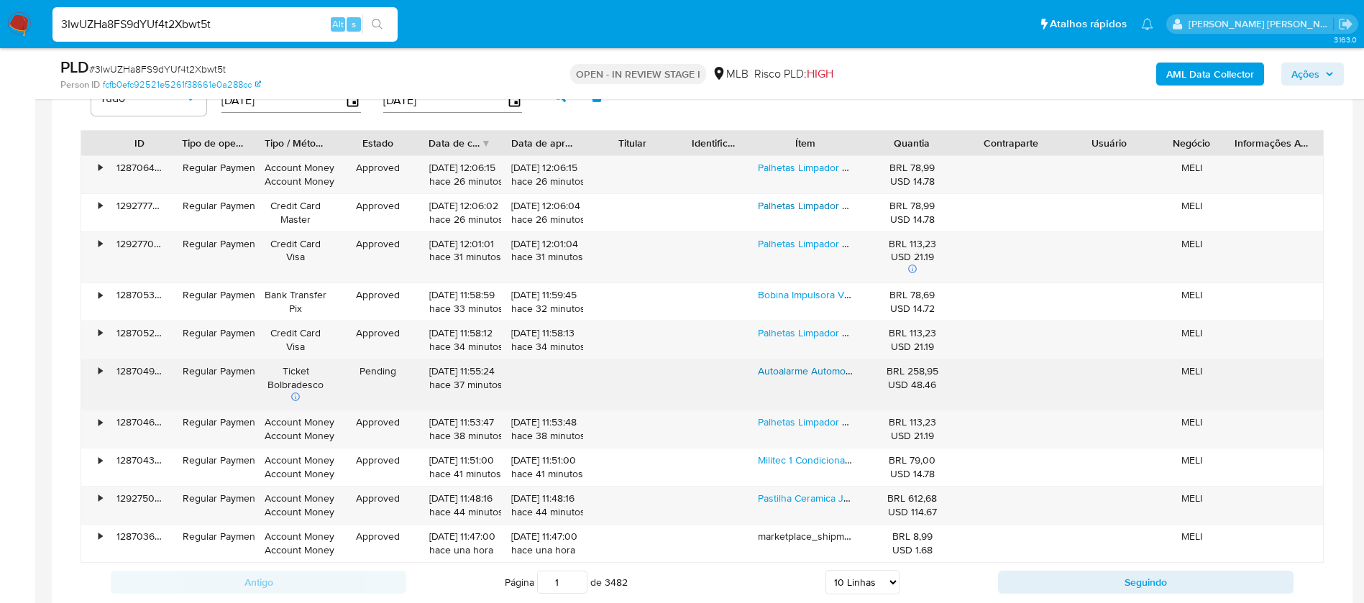
click at [790, 368] on link "Autoalarme Automotivo Positron Cyber Exact Ex360 Universal" at bounding box center [895, 371] width 275 height 14
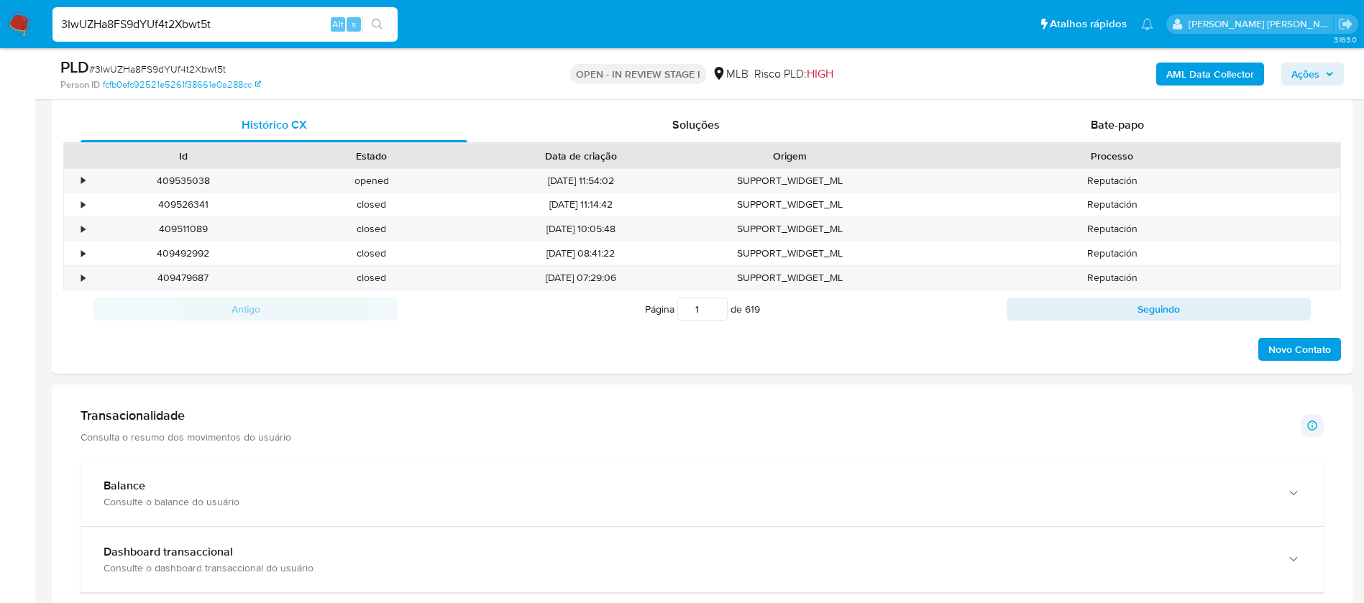
scroll to position [647, 0]
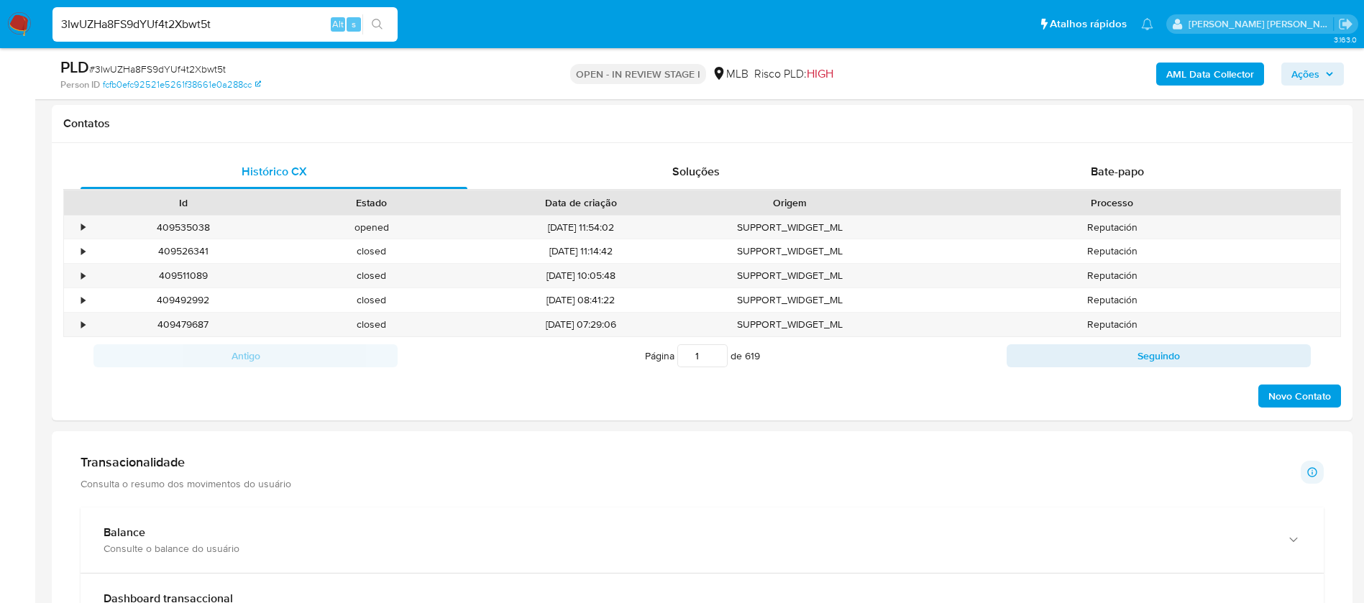
click at [1221, 74] on b "AML Data Collector" at bounding box center [1210, 74] width 88 height 23
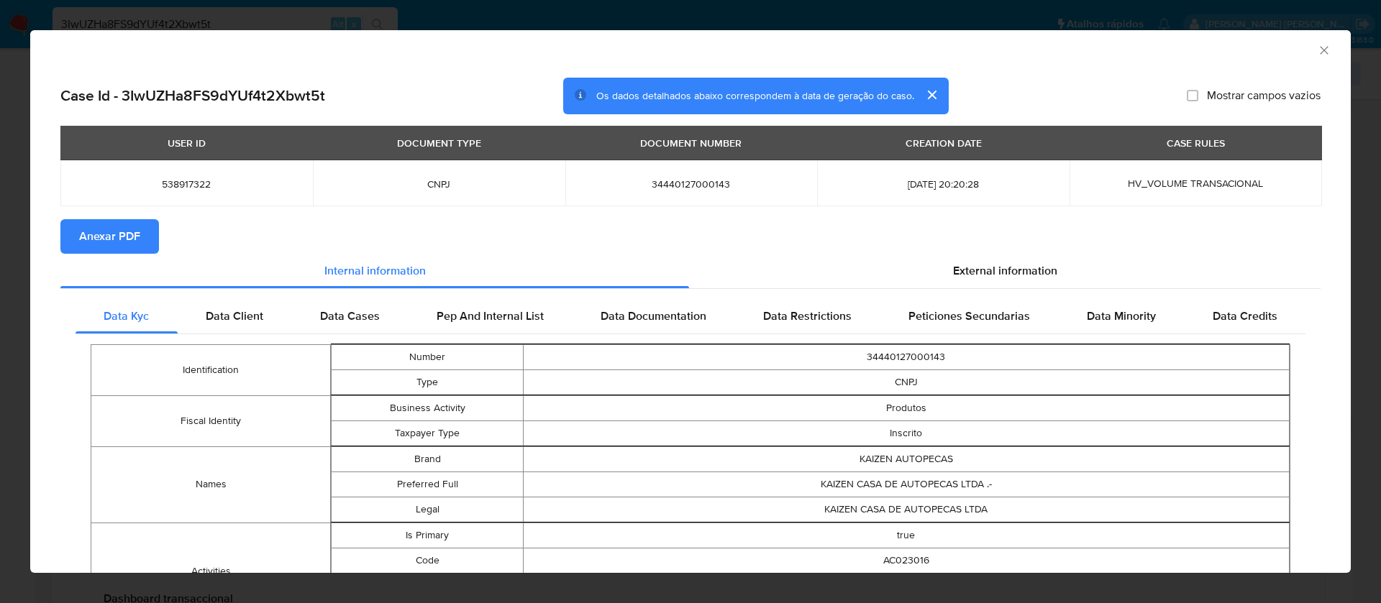
click at [120, 235] on span "Anexar PDF" at bounding box center [109, 237] width 61 height 32
click at [1317, 49] on icon "Fechar a janela" at bounding box center [1324, 50] width 14 height 14
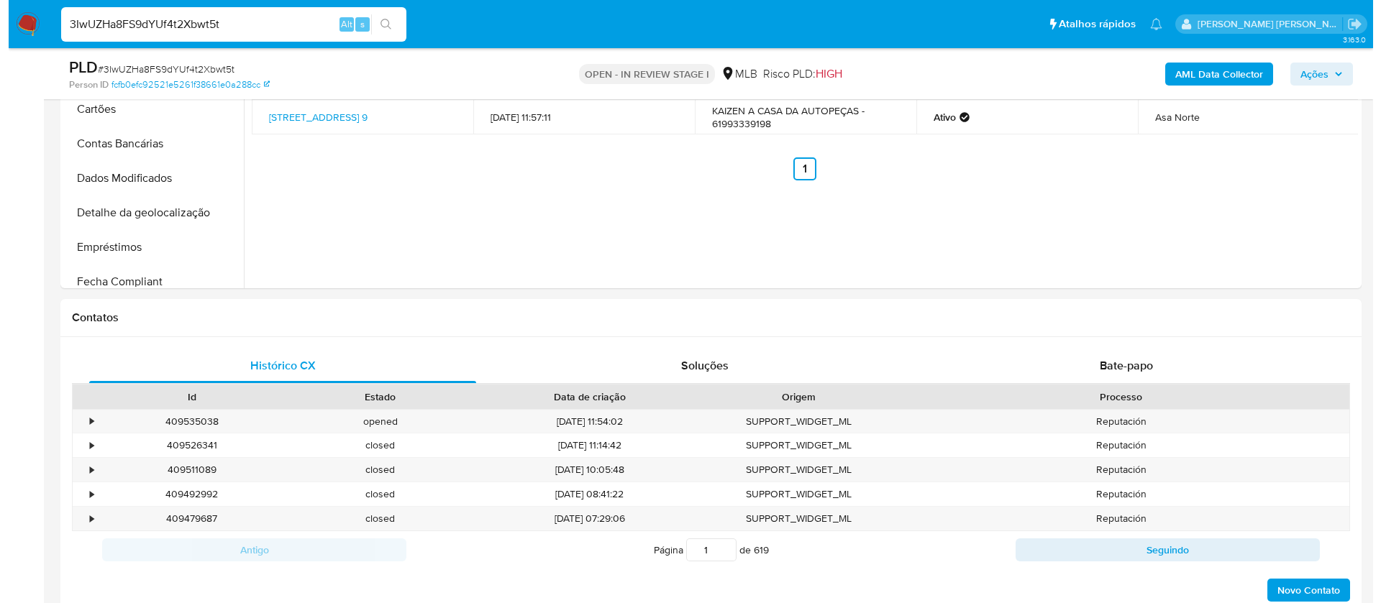
scroll to position [216, 0]
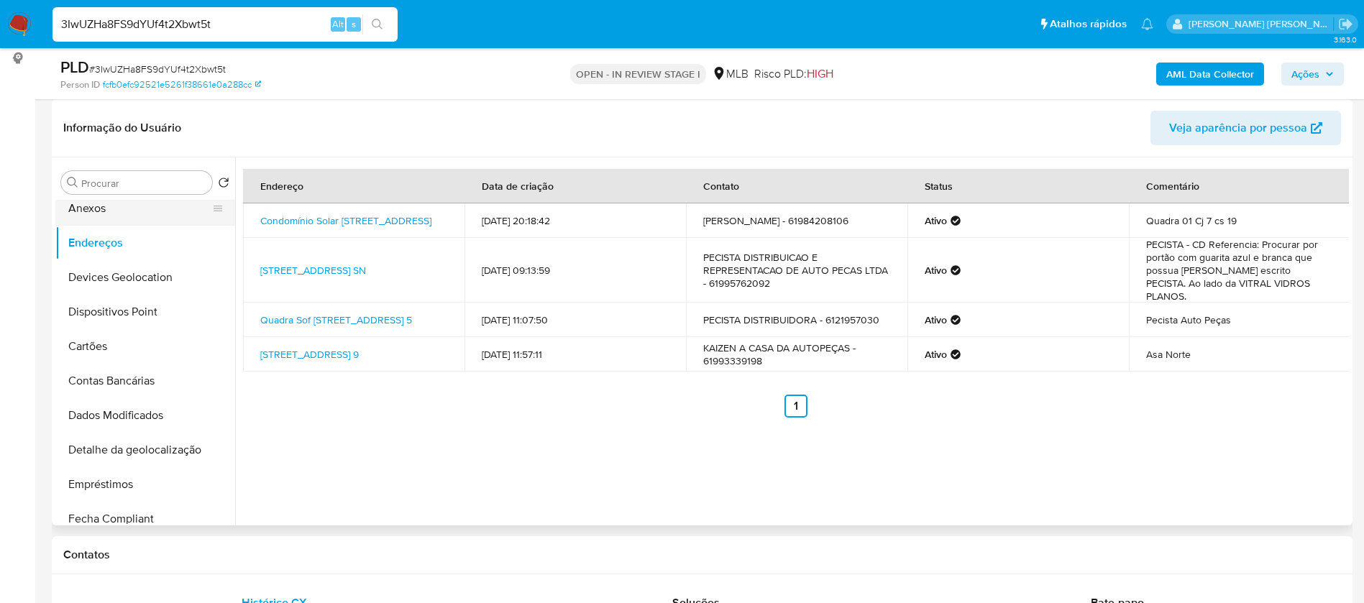
click at [111, 211] on button "Anexos" at bounding box center [139, 208] width 168 height 35
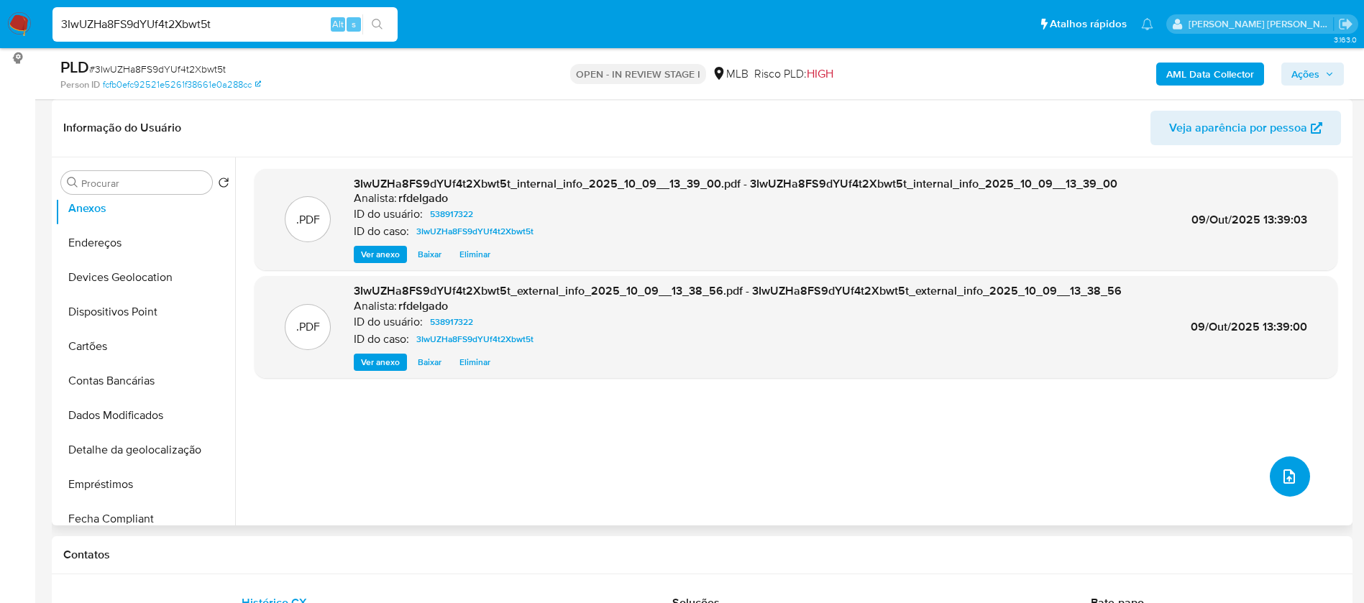
click at [1284, 472] on icon "upload-file" at bounding box center [1290, 477] width 12 height 14
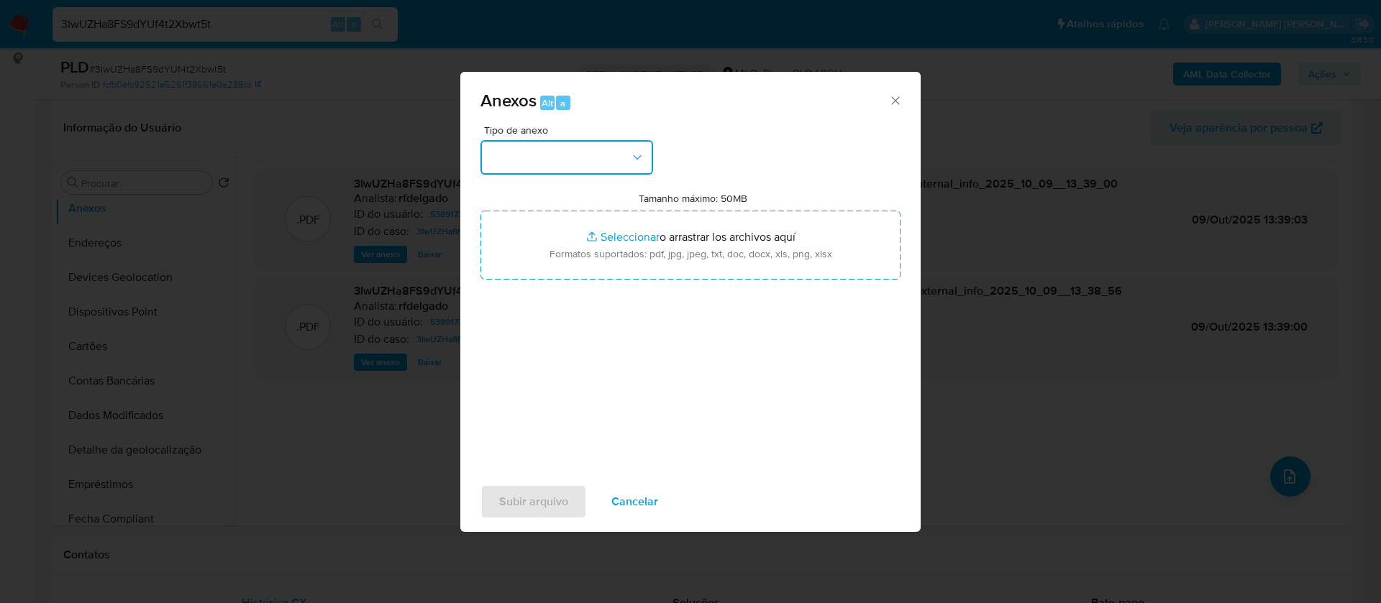
click at [628, 154] on button "button" at bounding box center [566, 157] width 173 height 35
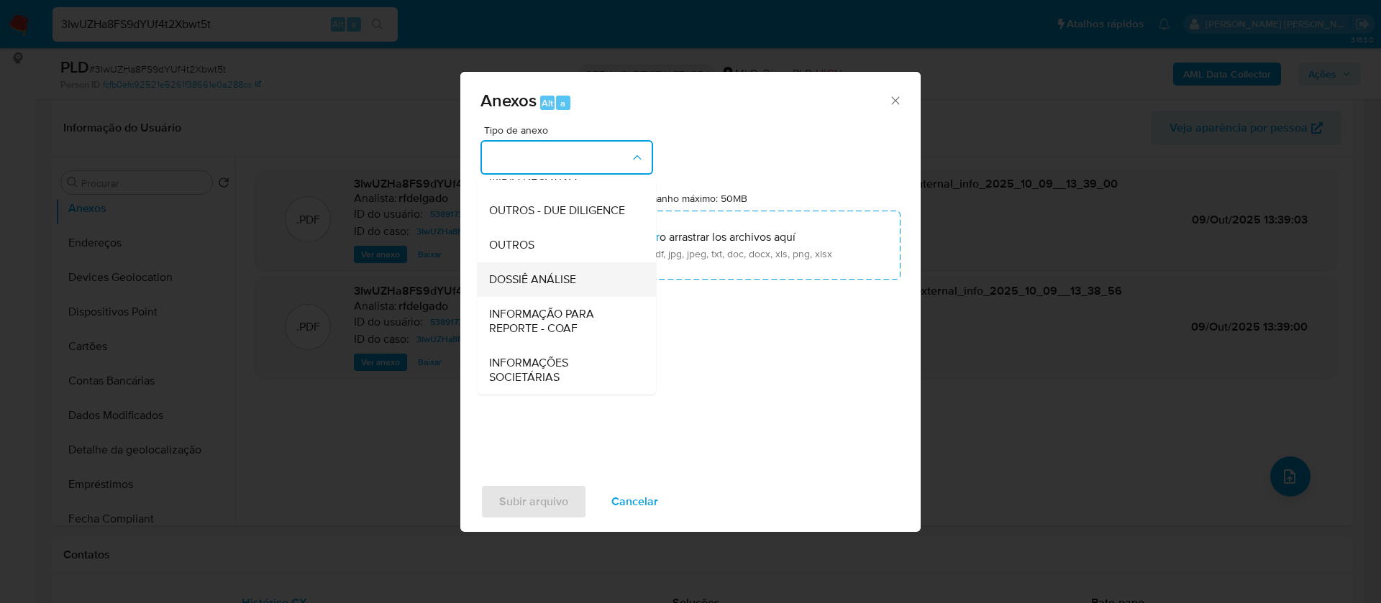
click at [582, 278] on div "DOSSIÊ ANÁLISE" at bounding box center [562, 279] width 147 height 35
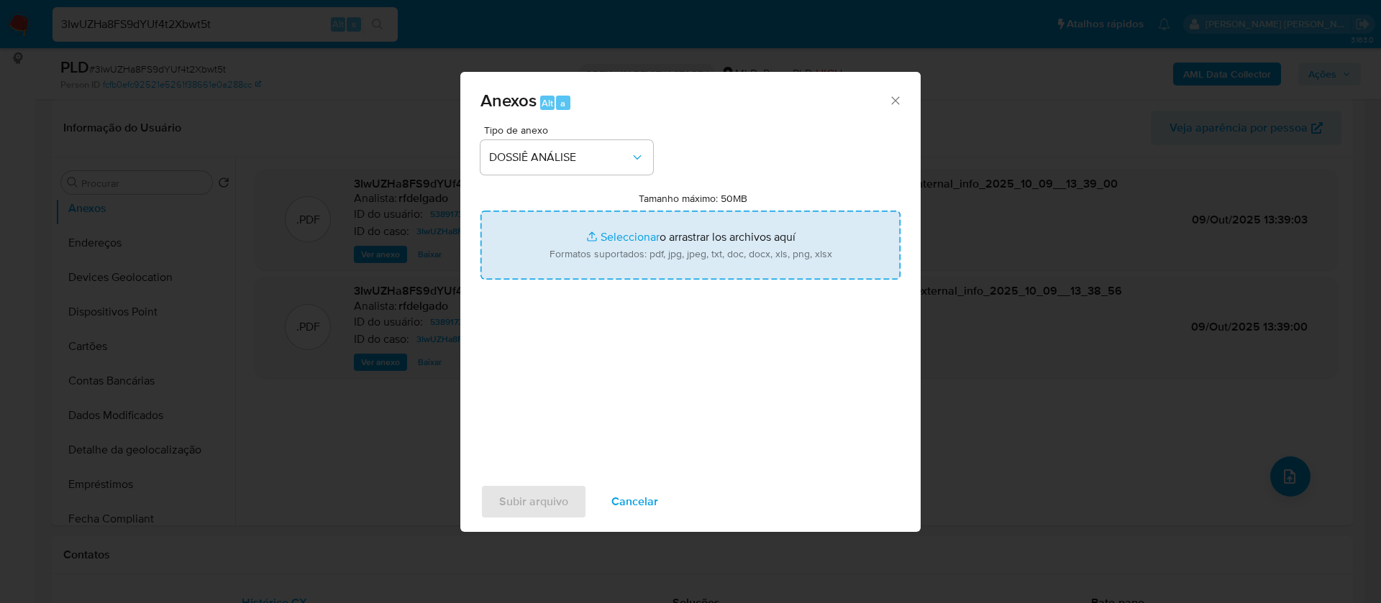
click at [644, 236] on input "Tamanho máximo: 50MB Seleccionar archivos" at bounding box center [690, 245] width 420 height 69
type input "C:\fakepath\Mulan 538917322_2025_10_08_09_06_33.xlsx"
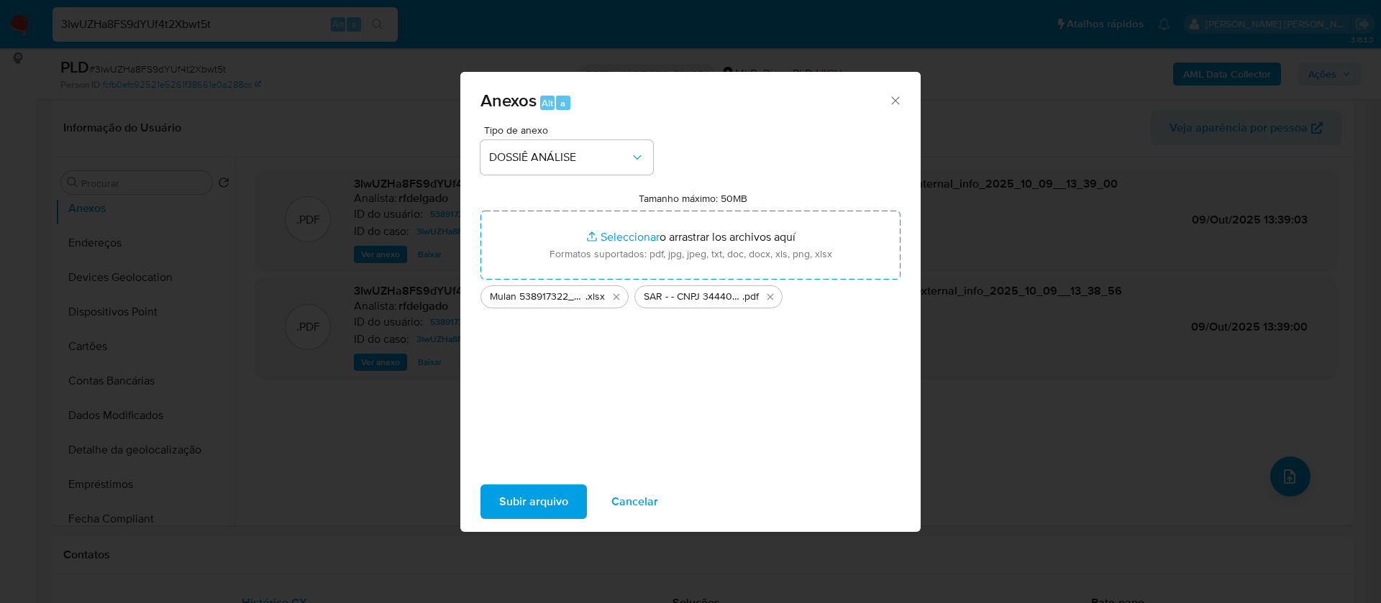
click at [530, 499] on span "Subir arquivo" at bounding box center [533, 502] width 69 height 32
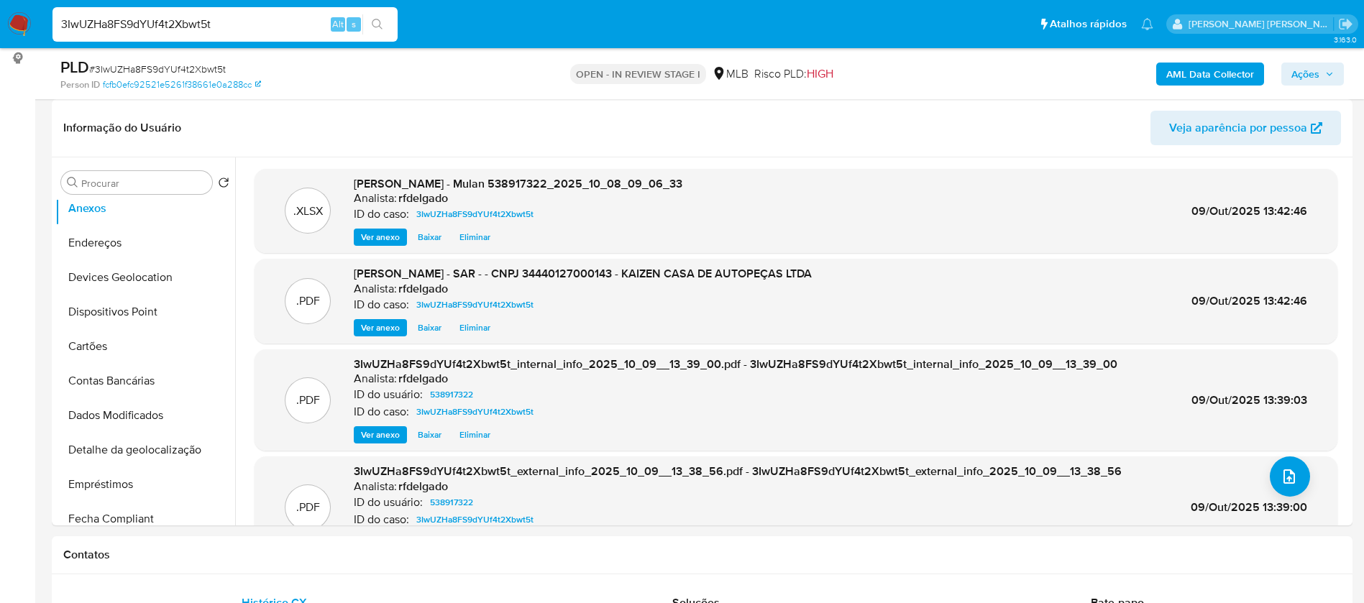
click at [1305, 75] on span "Ações" at bounding box center [1306, 74] width 28 height 23
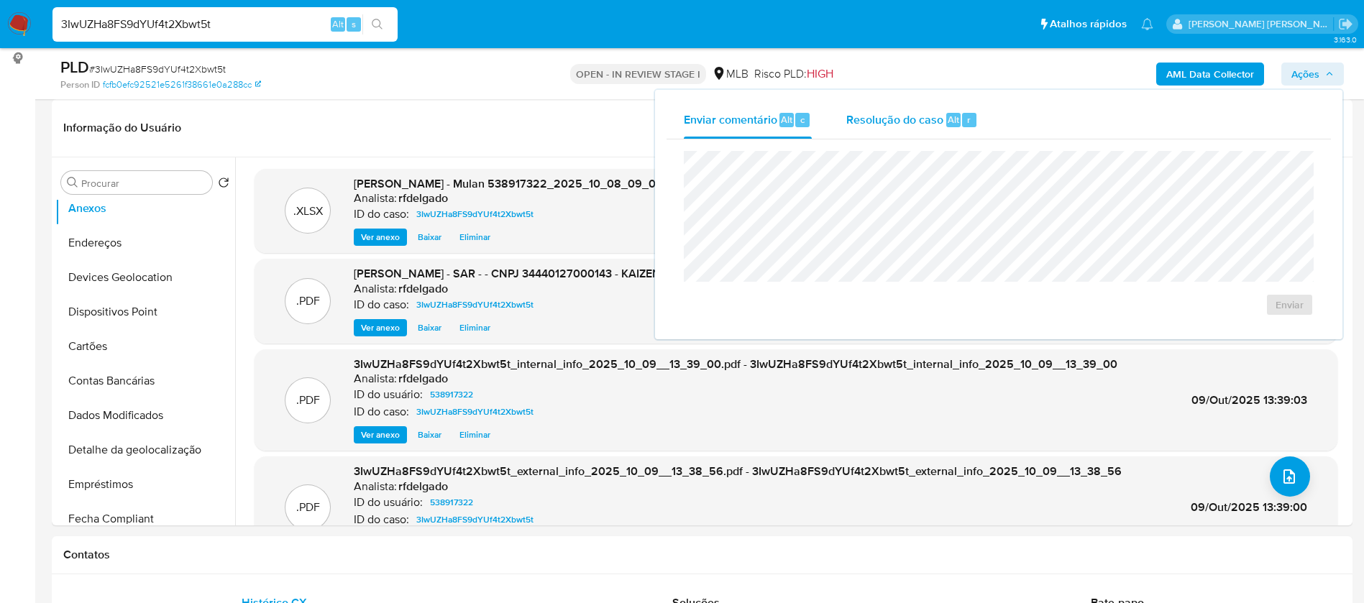
click at [918, 126] on span "Resolução do caso" at bounding box center [894, 119] width 97 height 17
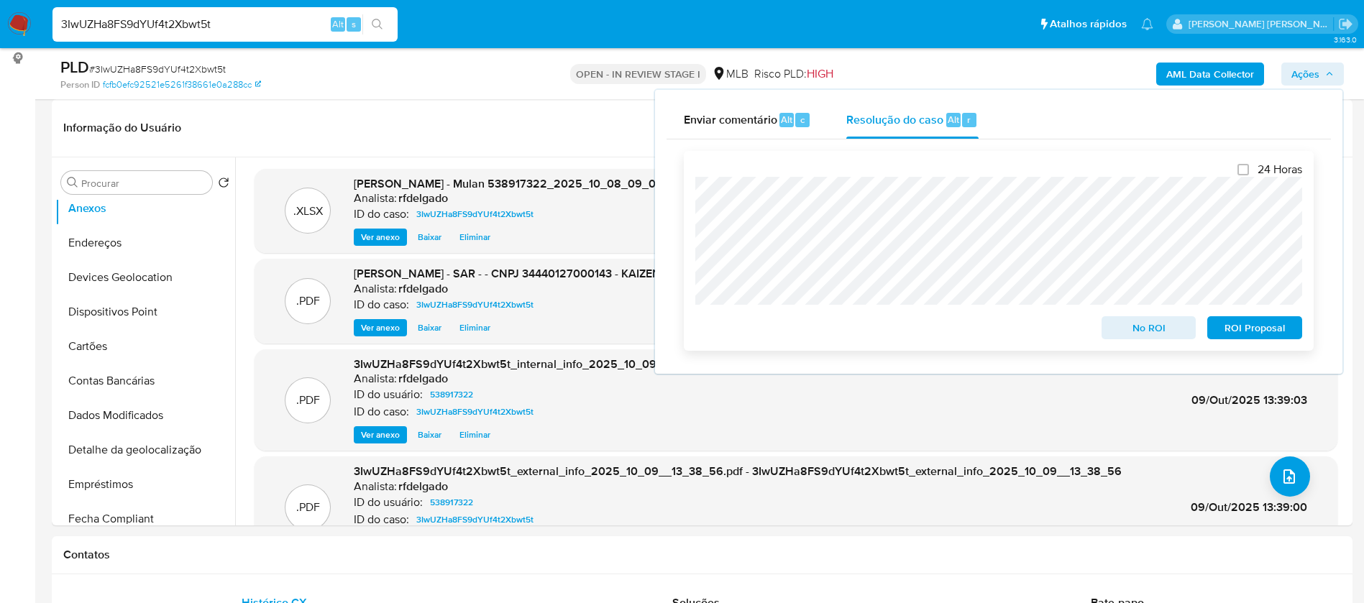
click at [1142, 324] on span "No ROI" at bounding box center [1149, 328] width 75 height 20
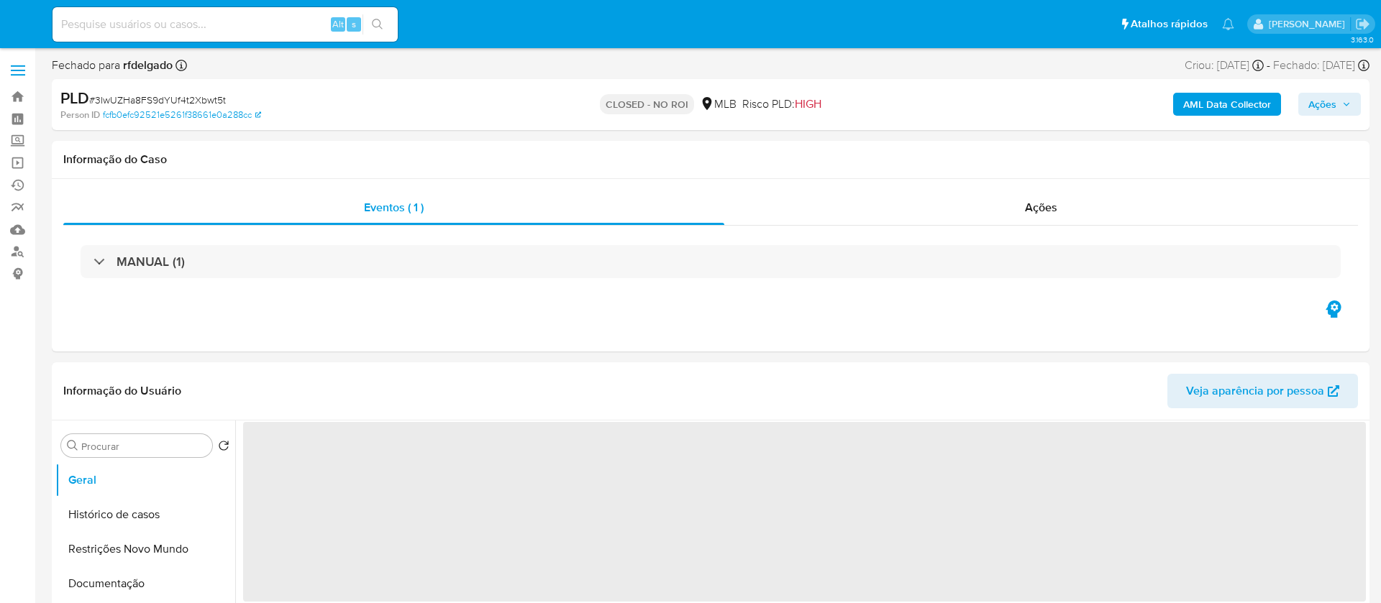
select select "10"
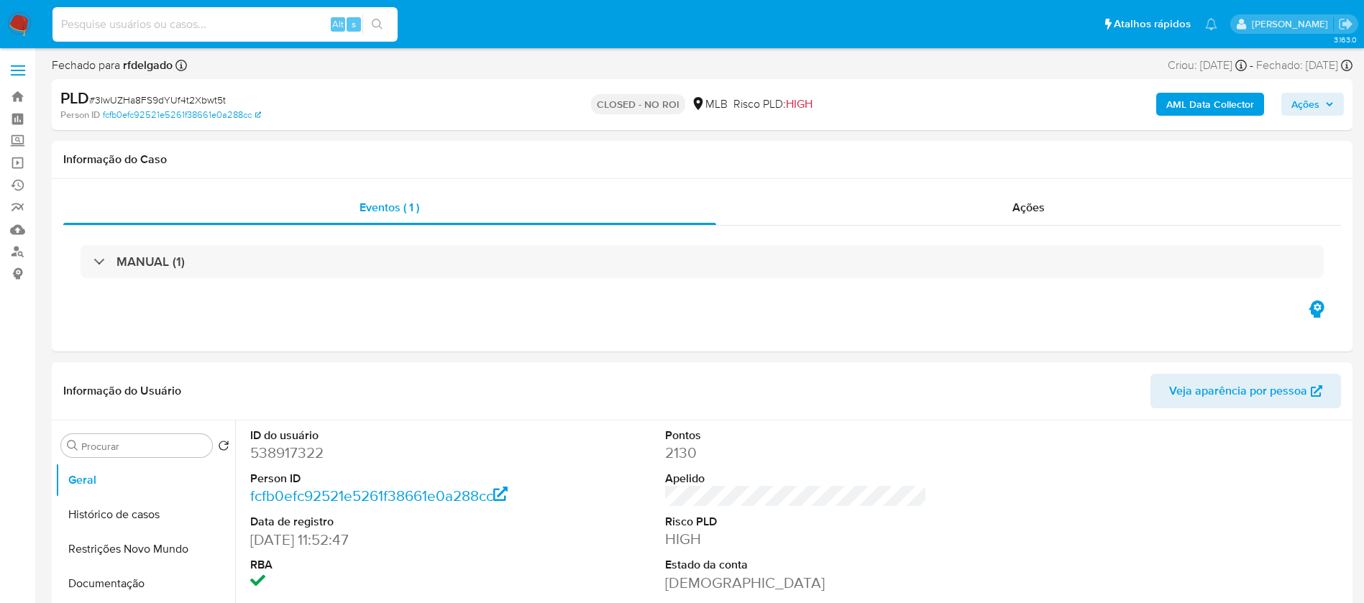
click at [276, 21] on input at bounding box center [224, 24] width 345 height 19
paste input "QawNtKA2RvKaP42DP6EexQ4G"
type input "QawNtKA2RvKaP42DP6EexQ4G"
click at [383, 21] on icon "search-icon" at bounding box center [378, 25] width 12 height 12
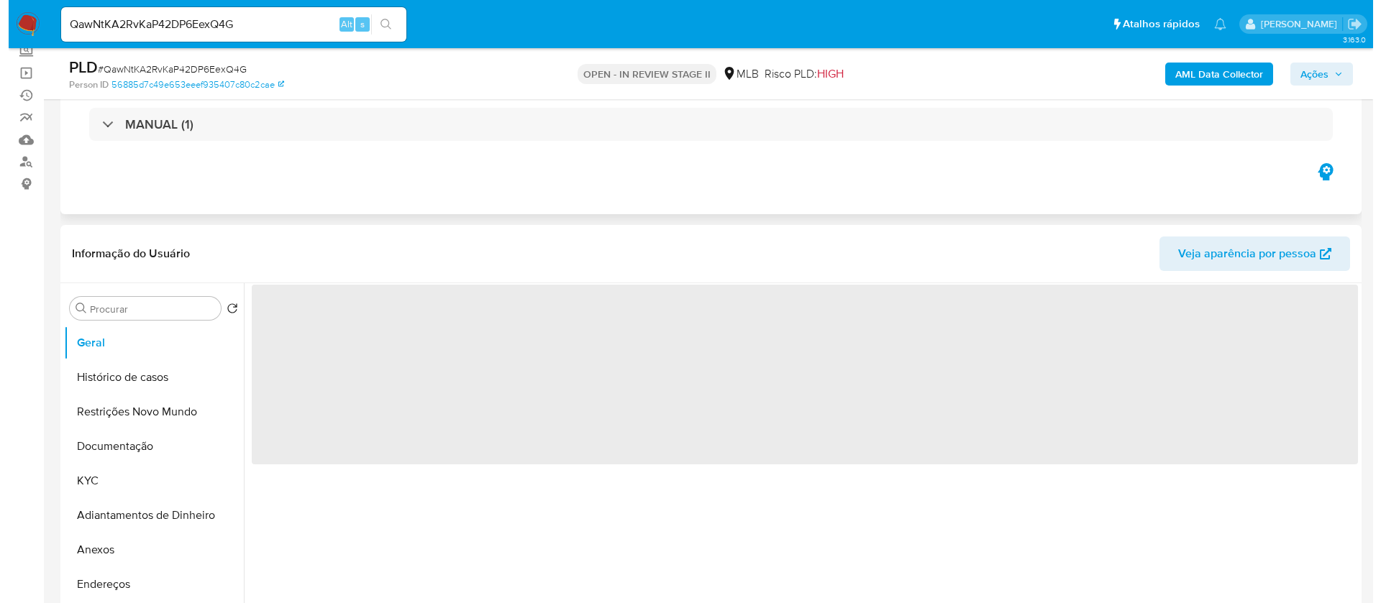
scroll to position [216, 0]
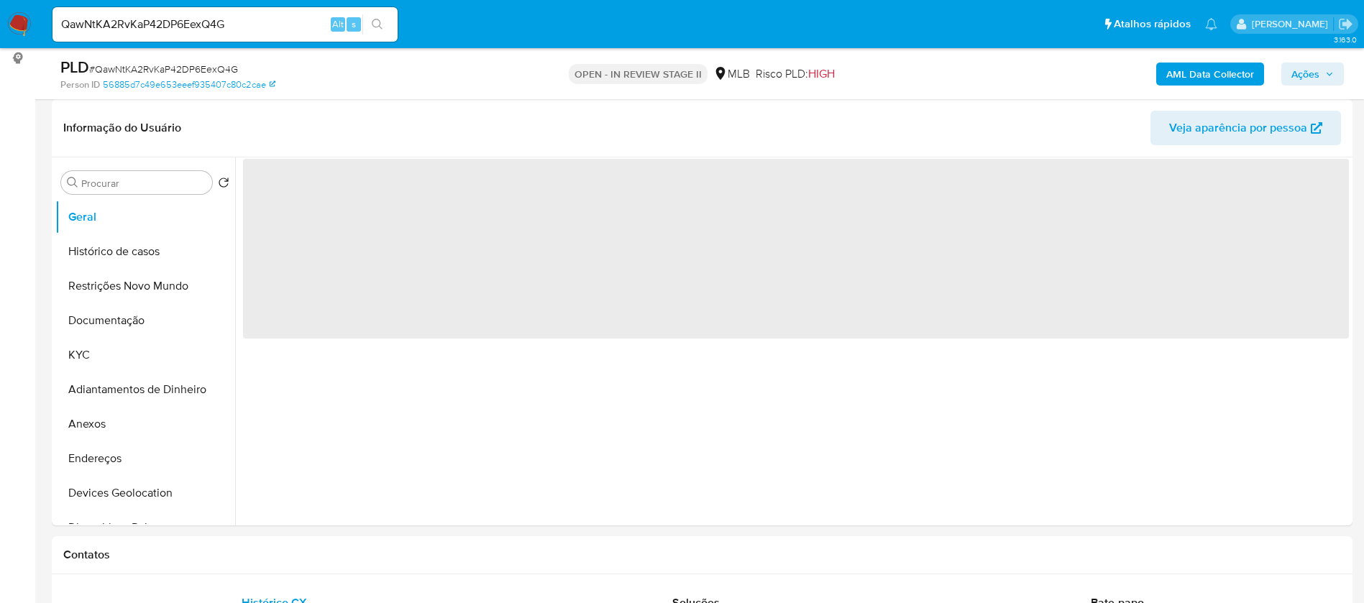
select select "10"
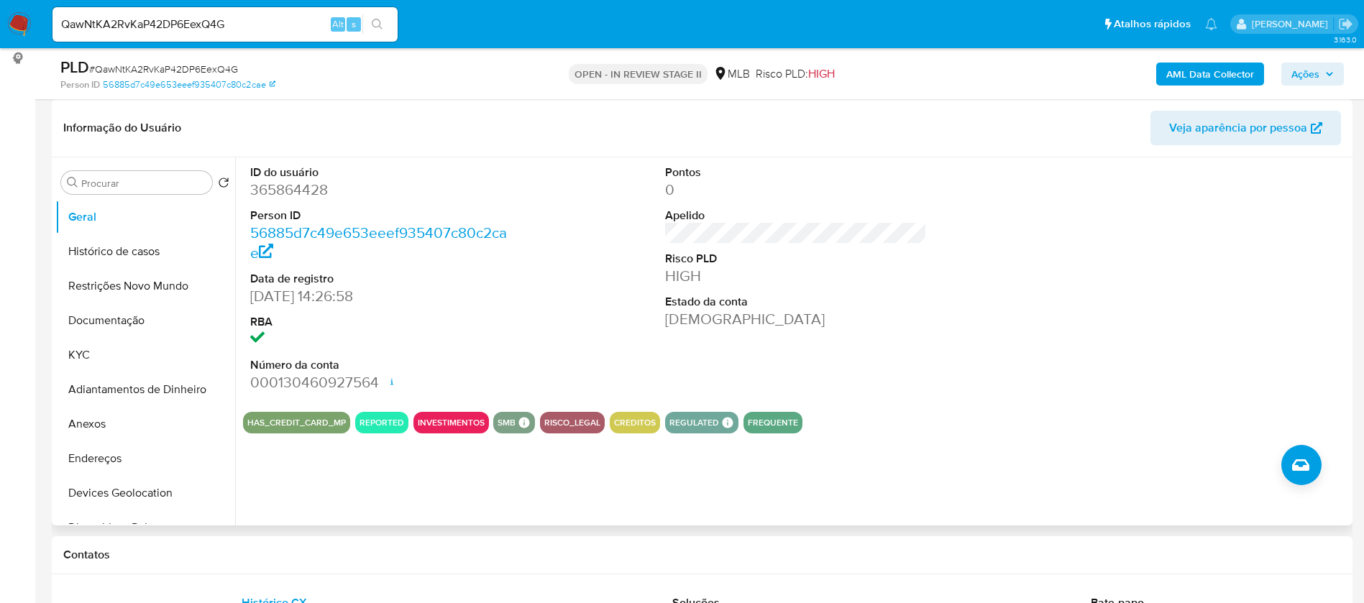
click at [306, 180] on dd "365864428" at bounding box center [381, 190] width 262 height 20
click at [305, 186] on dd "365864428" at bounding box center [381, 190] width 262 height 20
copy dd "365864428"
click at [125, 256] on button "Histórico de casos" at bounding box center [139, 251] width 168 height 35
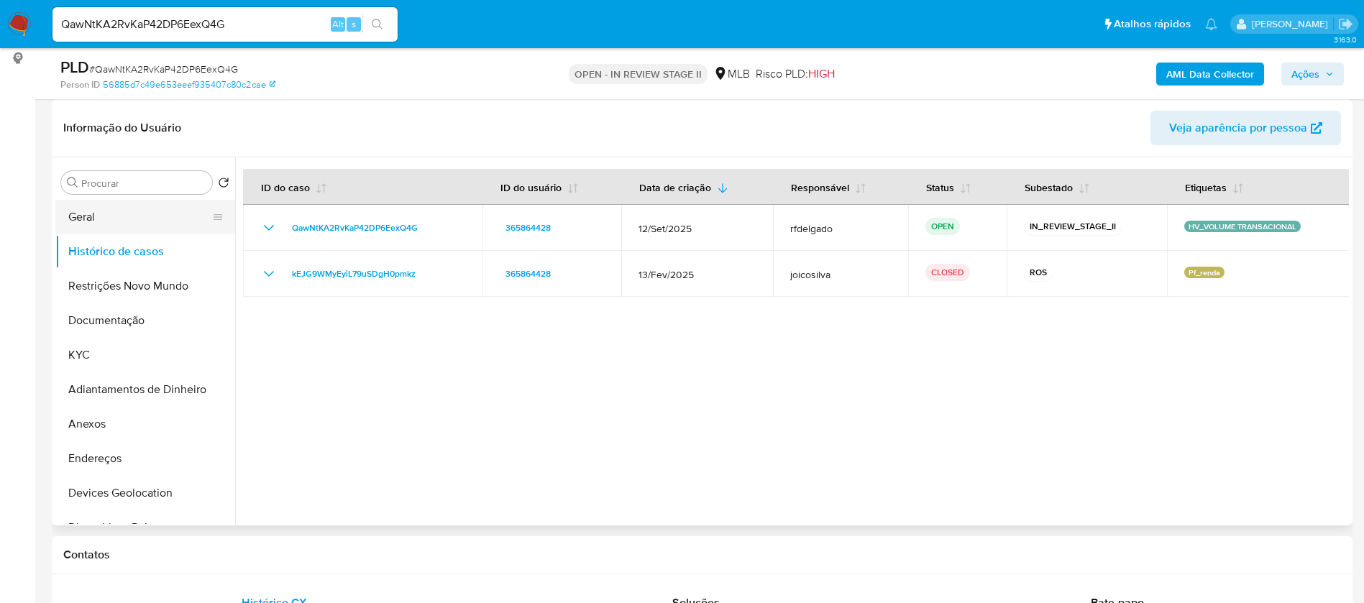
click at [136, 209] on button "Geral" at bounding box center [139, 217] width 168 height 35
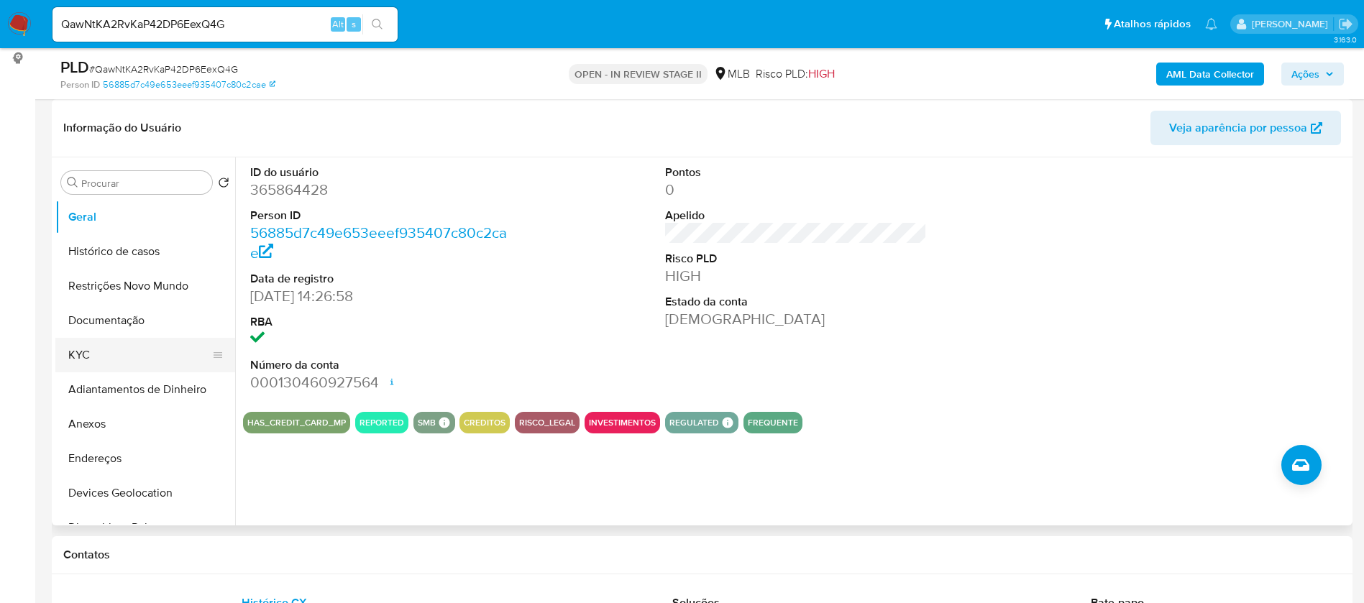
click at [94, 363] on button "KYC" at bounding box center [139, 355] width 168 height 35
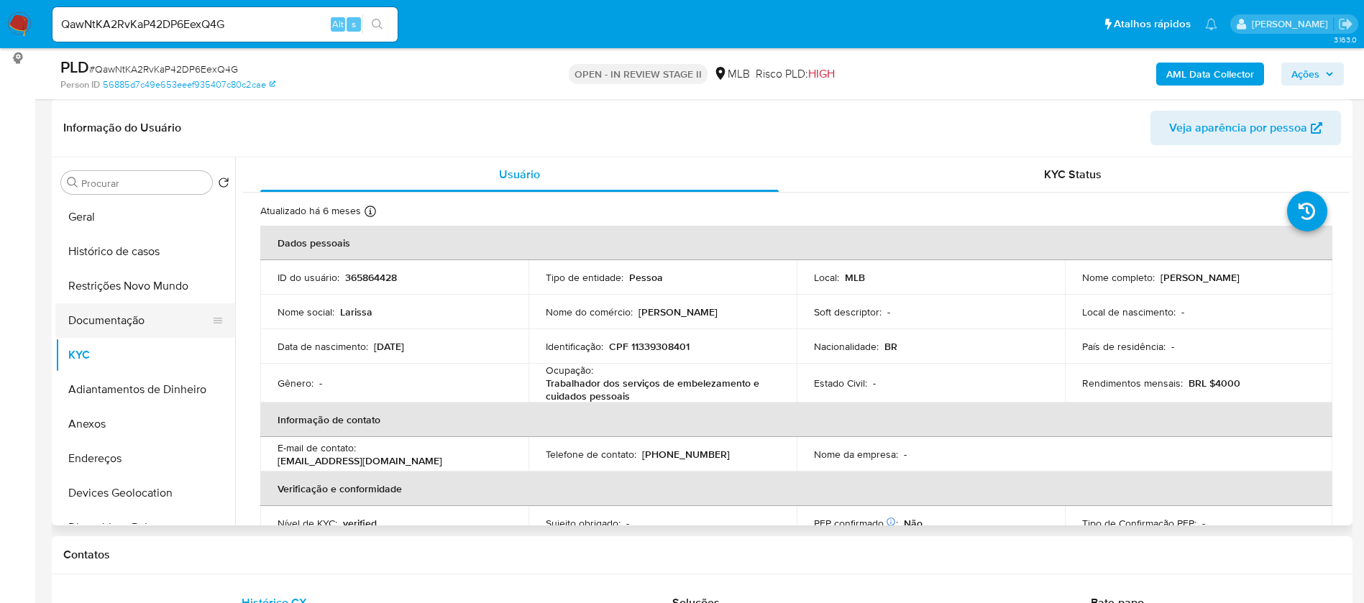
click at [128, 325] on button "Documentação" at bounding box center [139, 320] width 168 height 35
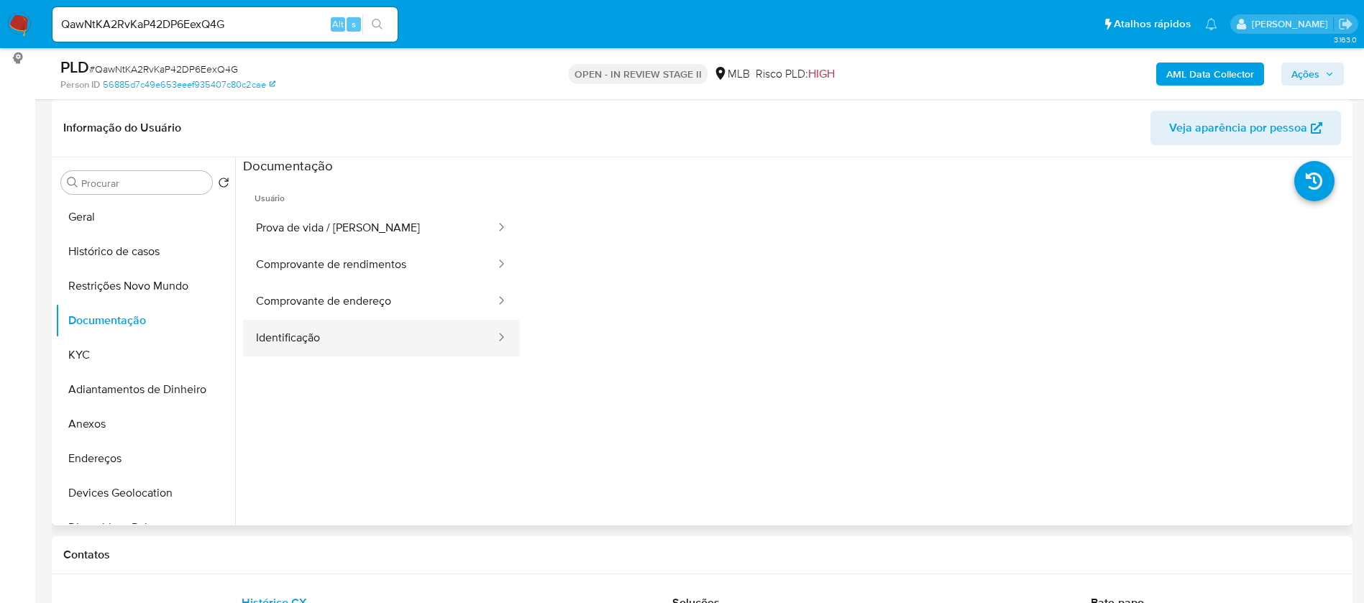
click at [359, 346] on button "Identificação" at bounding box center [370, 338] width 254 height 37
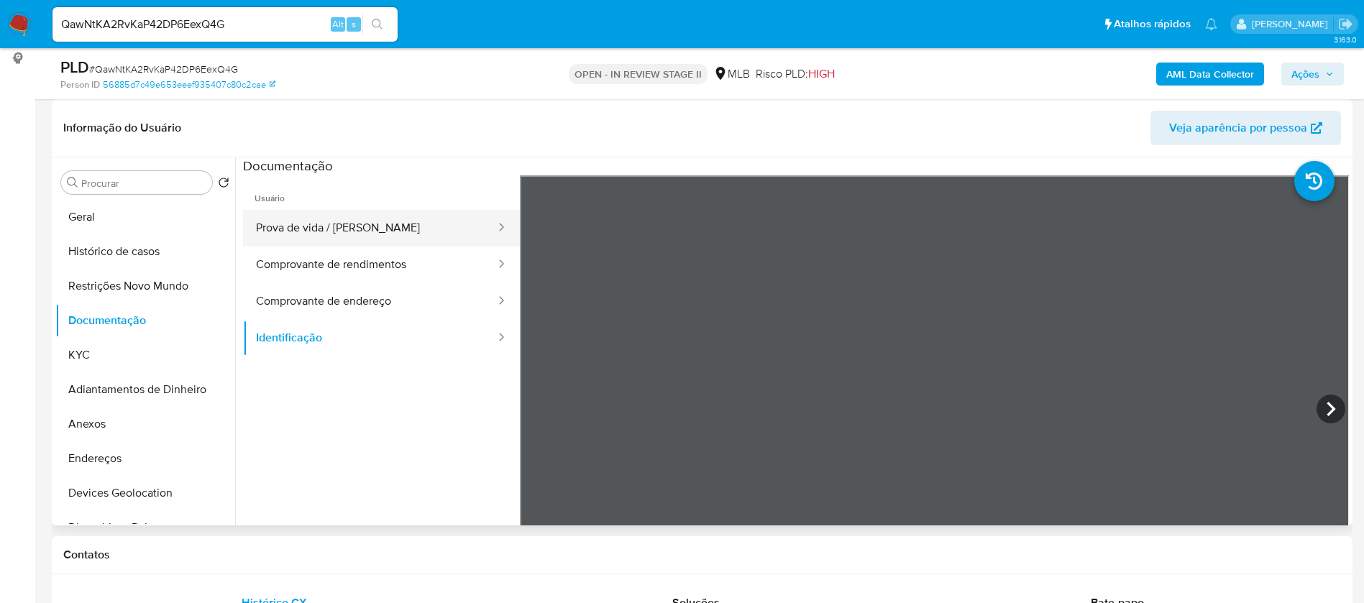
click at [399, 224] on button "Prova de vida / Selfie" at bounding box center [370, 228] width 254 height 37
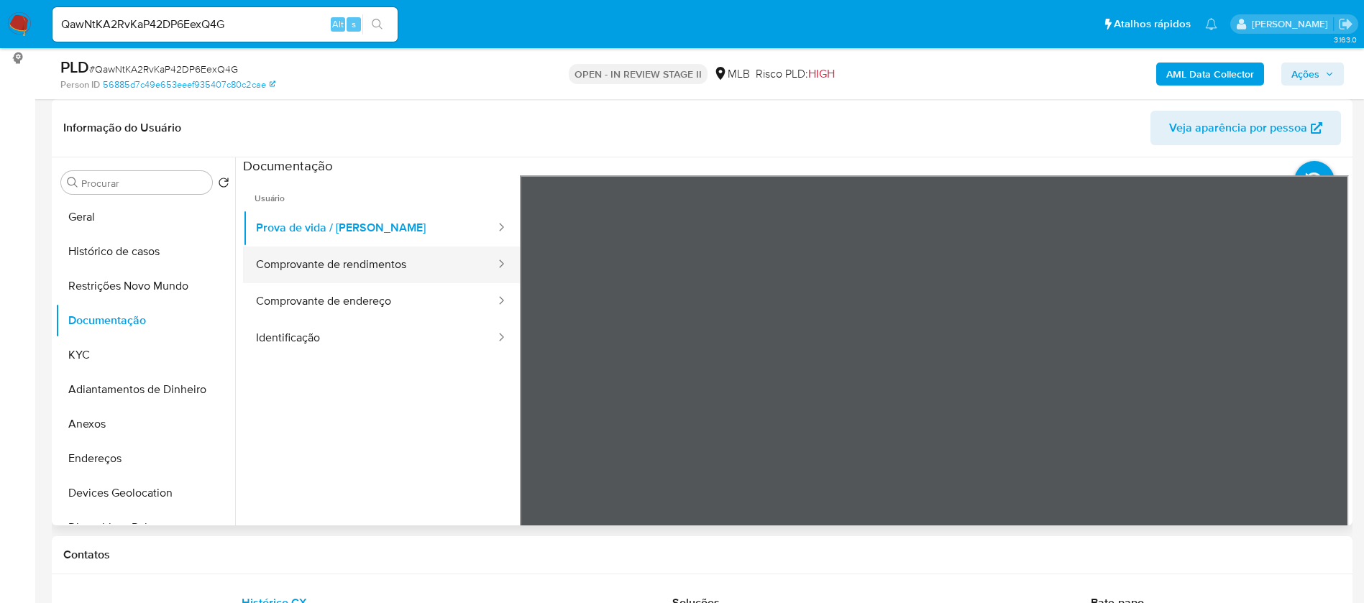
click at [396, 269] on button "Comprovante de rendimentos" at bounding box center [370, 265] width 254 height 37
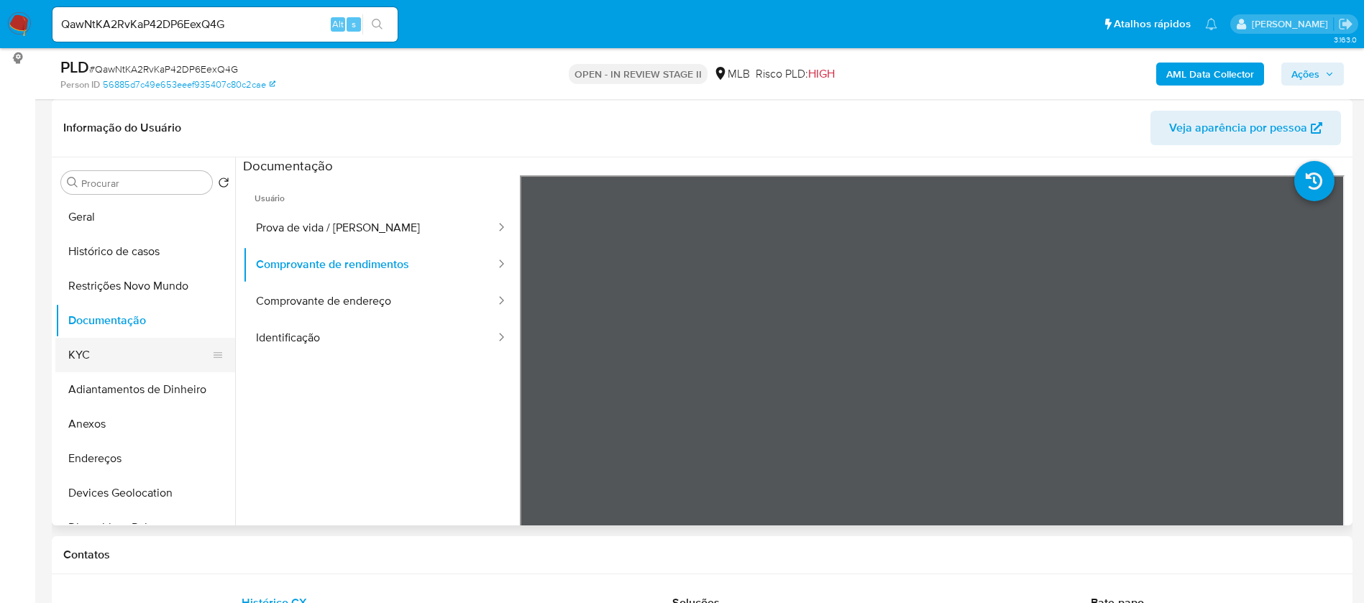
click at [95, 353] on button "KYC" at bounding box center [139, 355] width 168 height 35
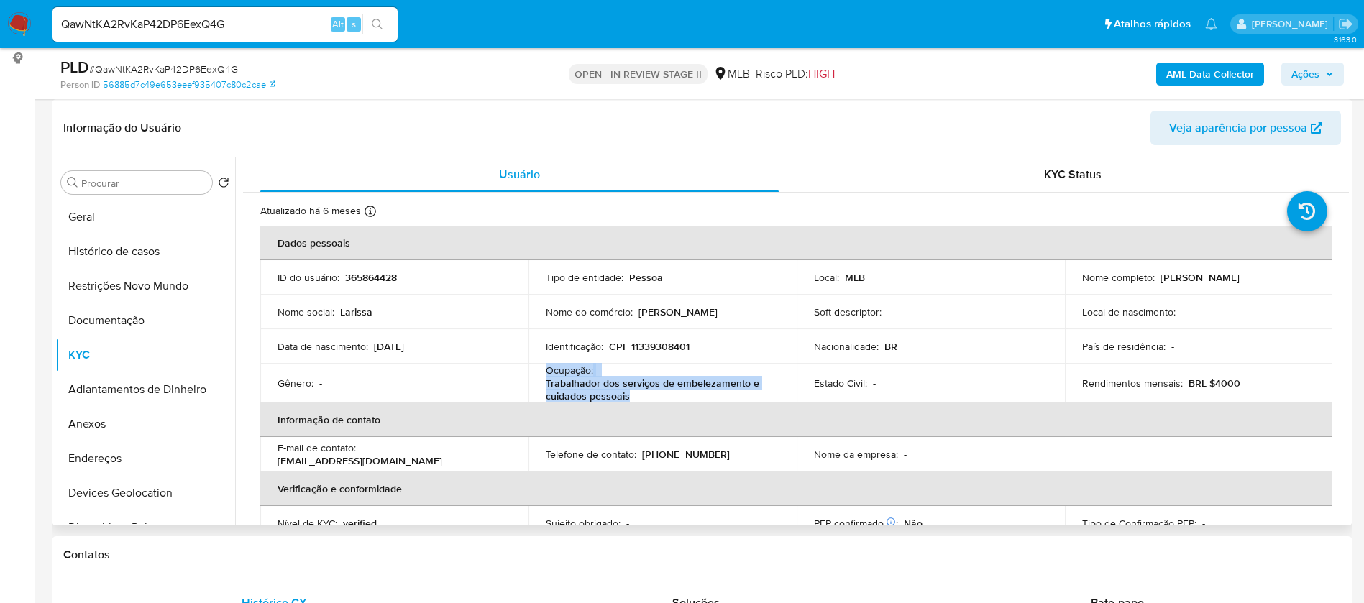
drag, startPoint x: 639, startPoint y: 396, endPoint x: 539, endPoint y: 371, distance: 103.1
click at [539, 371] on td "Ocupação : Trabalhador dos serviços de embelezamento e cuidados pessoais" at bounding box center [663, 383] width 268 height 39
copy div "Ocupação : Trabalhador dos serviços de embelezamento e cuidados pessoais"
click at [1237, 70] on b "AML Data Collector" at bounding box center [1210, 74] width 88 height 23
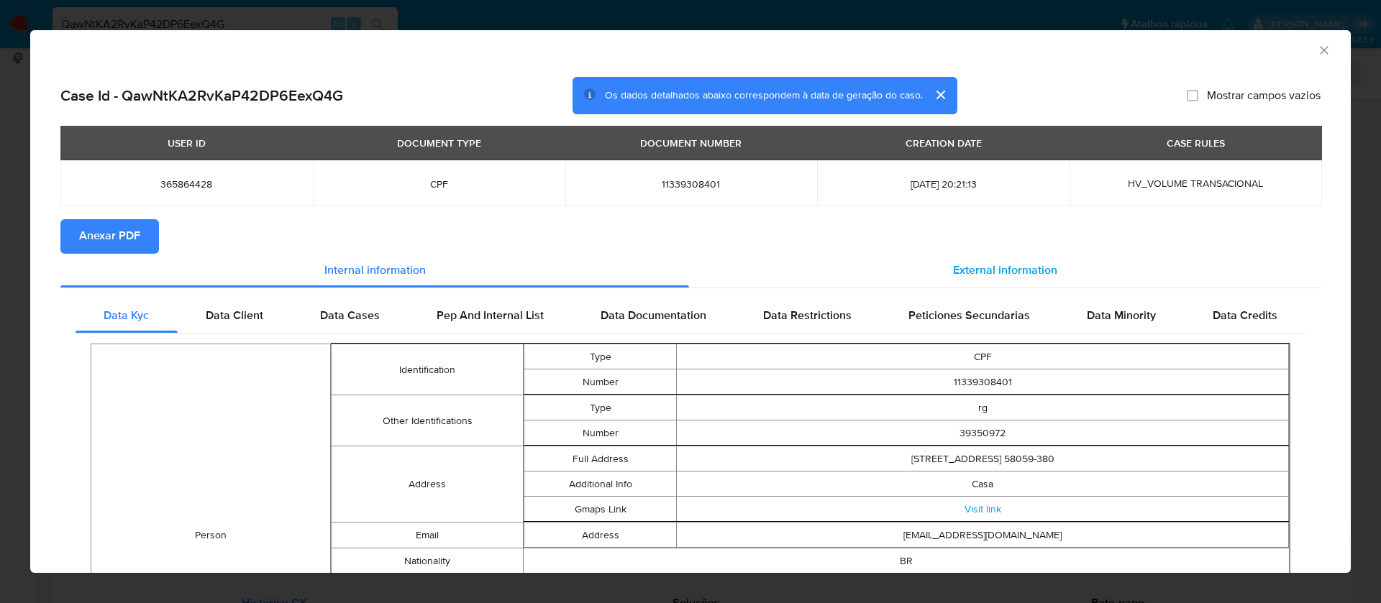
click at [976, 262] on span "External information" at bounding box center [1005, 270] width 104 height 17
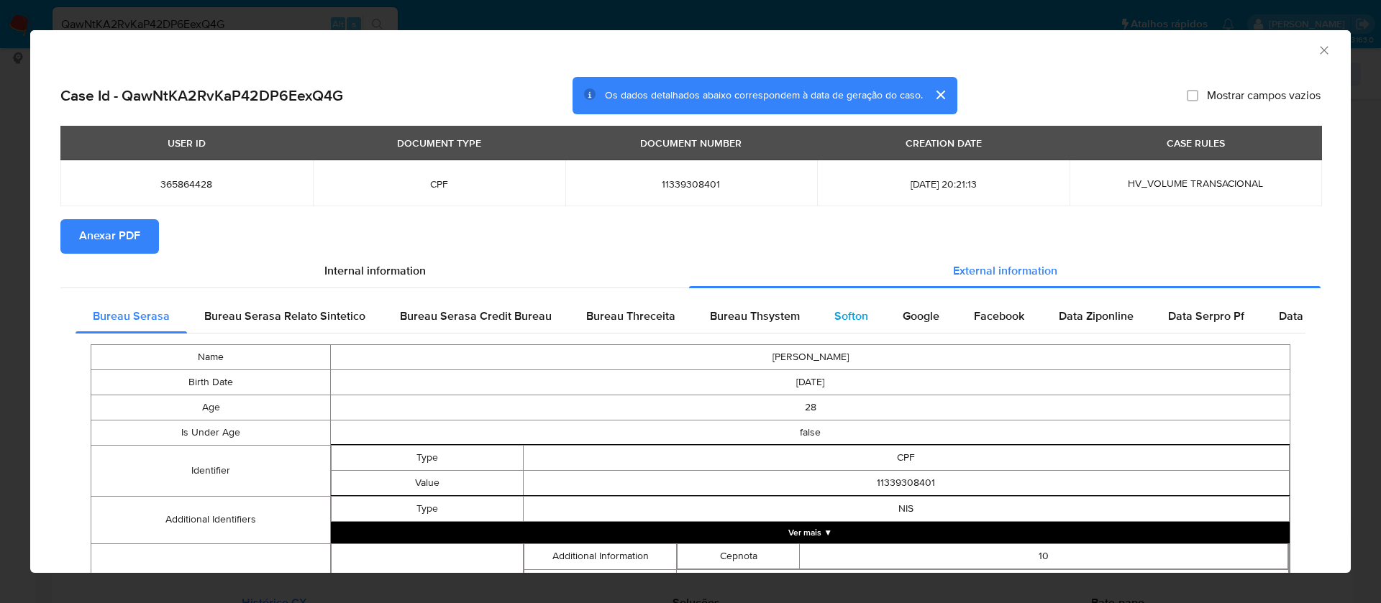
click at [846, 319] on span "Softon" at bounding box center [851, 316] width 34 height 17
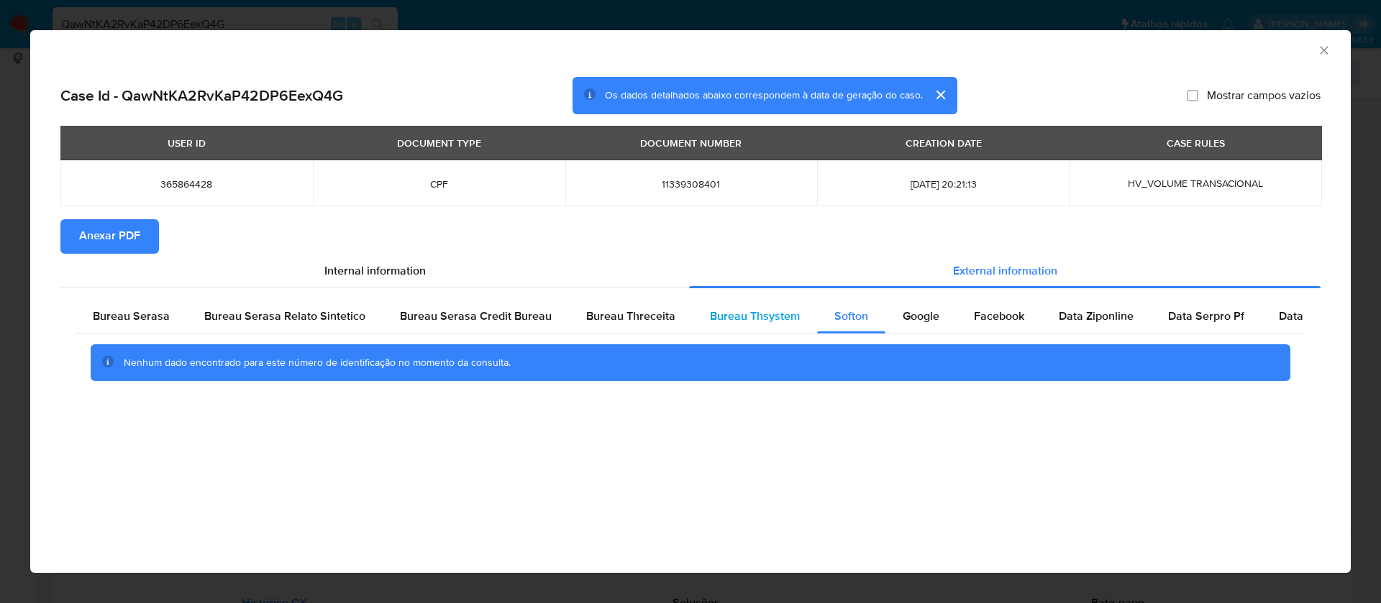
click at [756, 308] on span "Bureau Thsystem" at bounding box center [755, 316] width 90 height 17
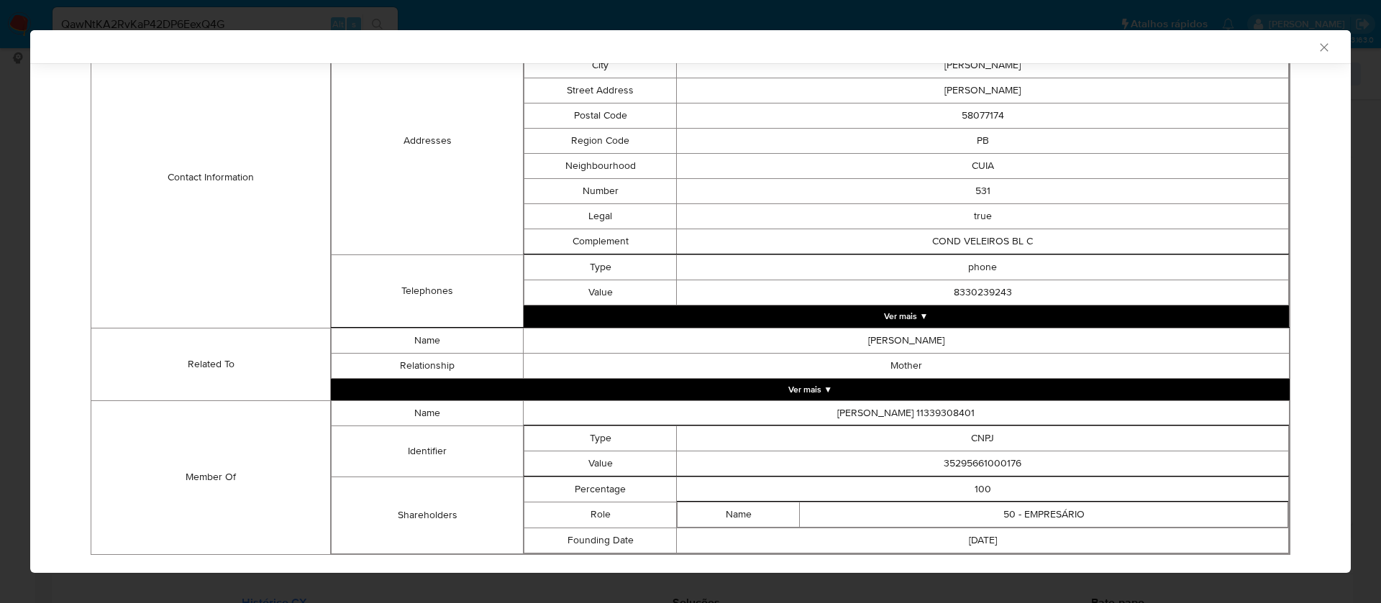
scroll to position [523, 0]
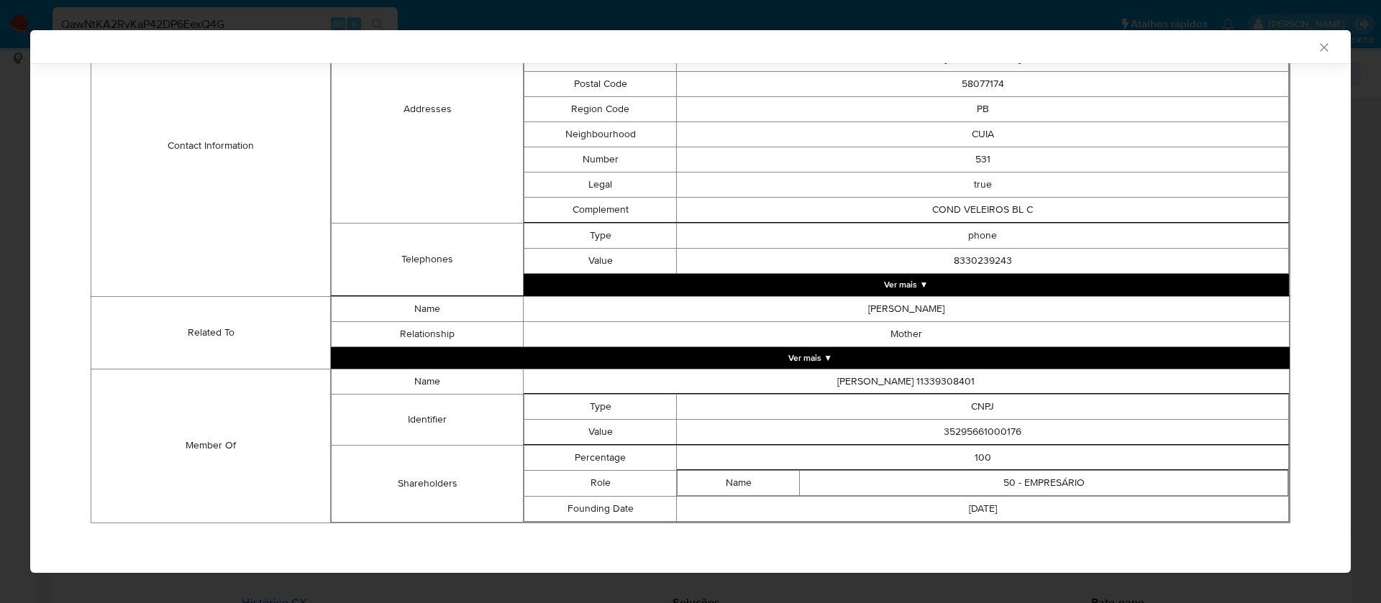
click at [959, 436] on td "35295661000176" at bounding box center [983, 431] width 612 height 25
click at [959, 435] on td "35295661000176" at bounding box center [983, 431] width 612 height 25
copy td "35295661000176"
